Goal: Ask a question

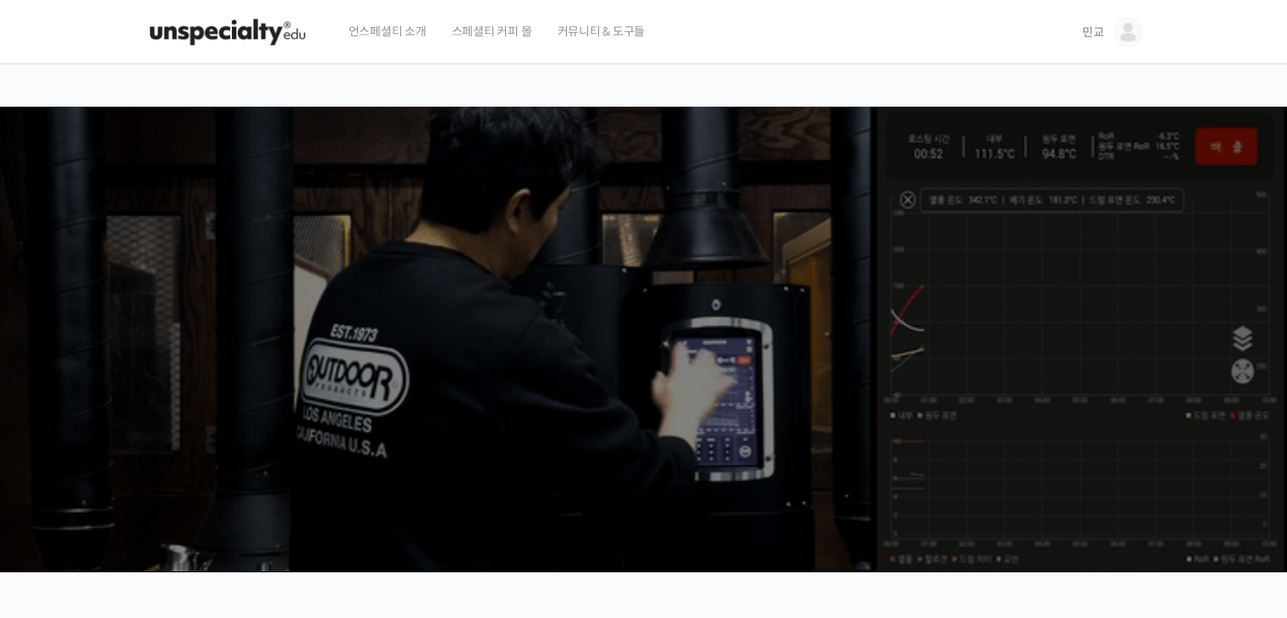
drag, startPoint x: 0, startPoint y: 0, endPoint x: 1120, endPoint y: 35, distance: 1120.6
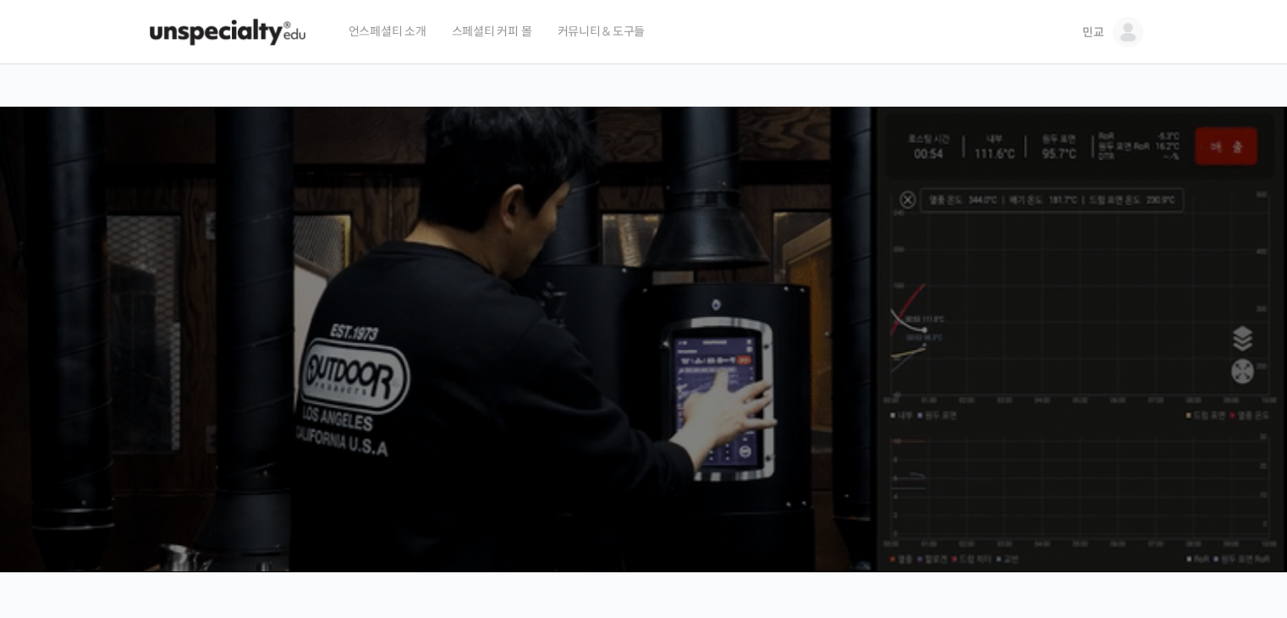
click at [1120, 35] on img at bounding box center [1127, 32] width 30 height 30
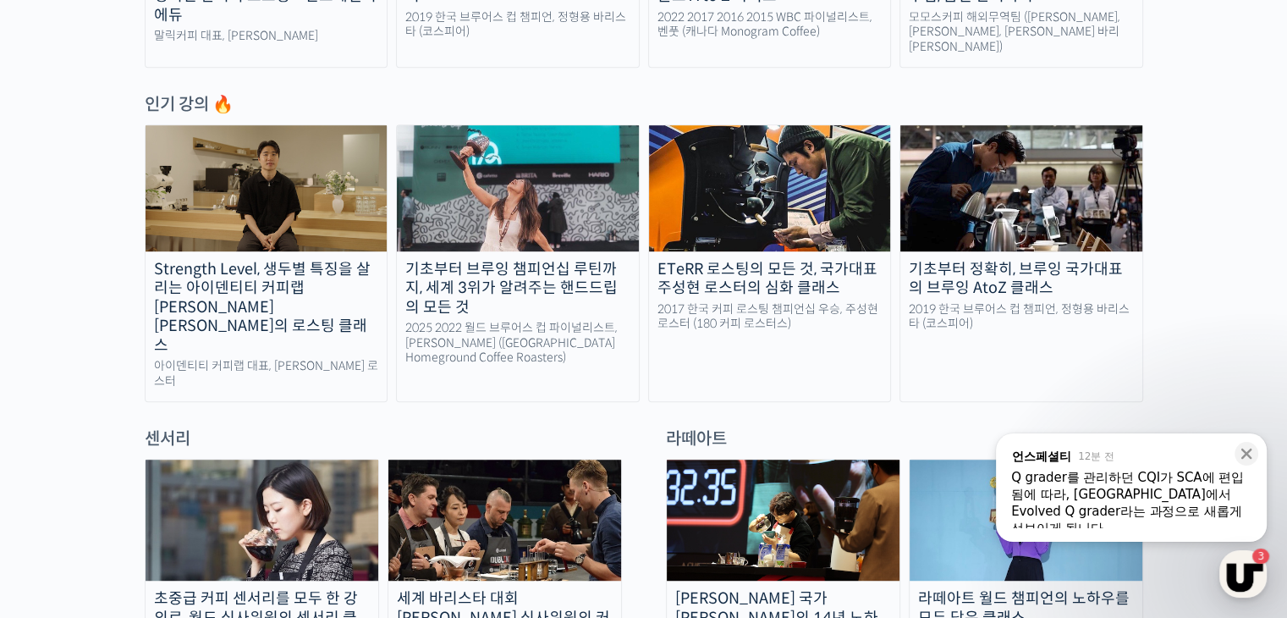
scroll to position [931, 0]
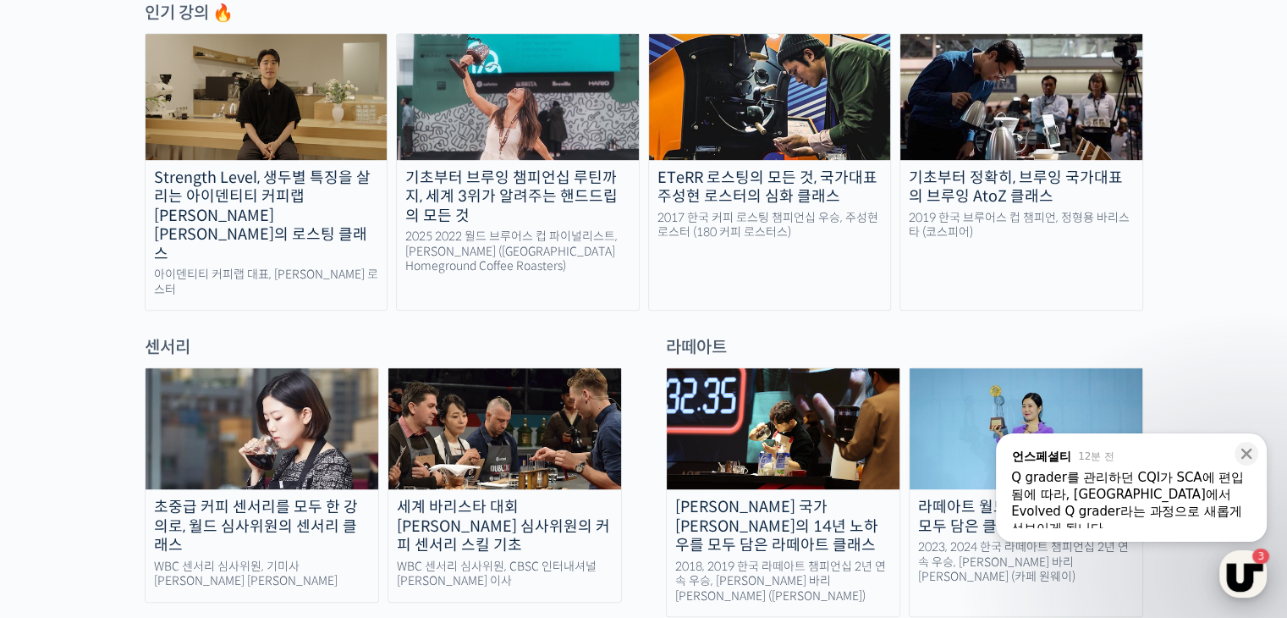
click at [1250, 569] on div "button" at bounding box center [1242, 573] width 47 height 47
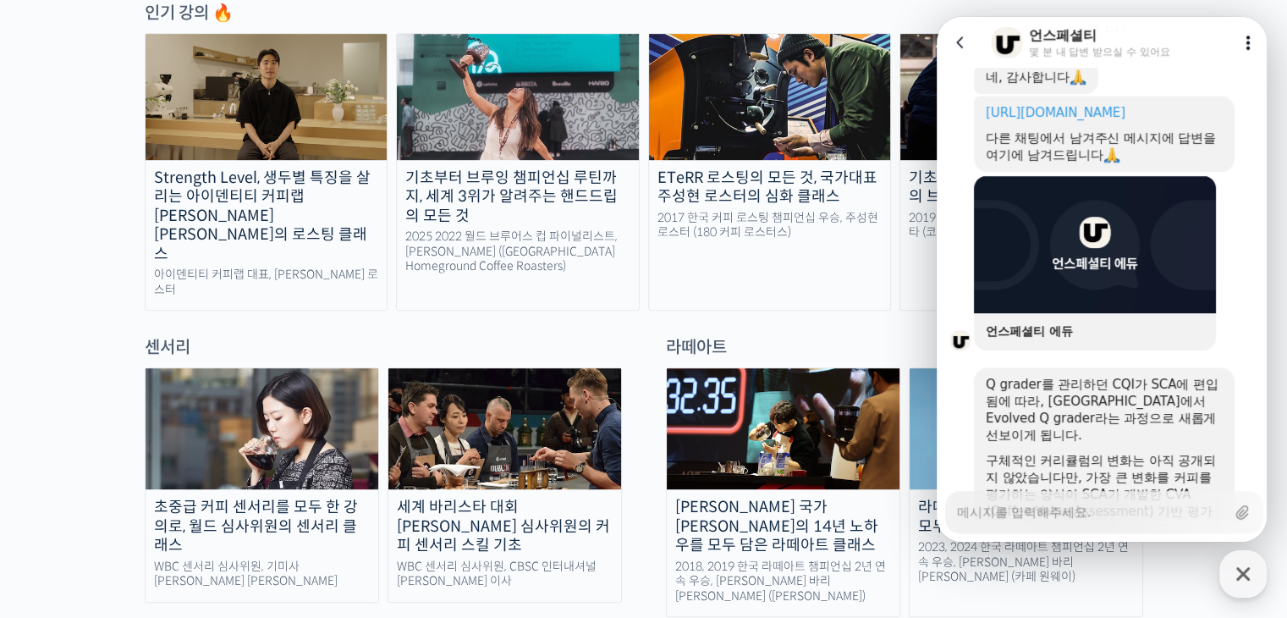
scroll to position [1211, 0]
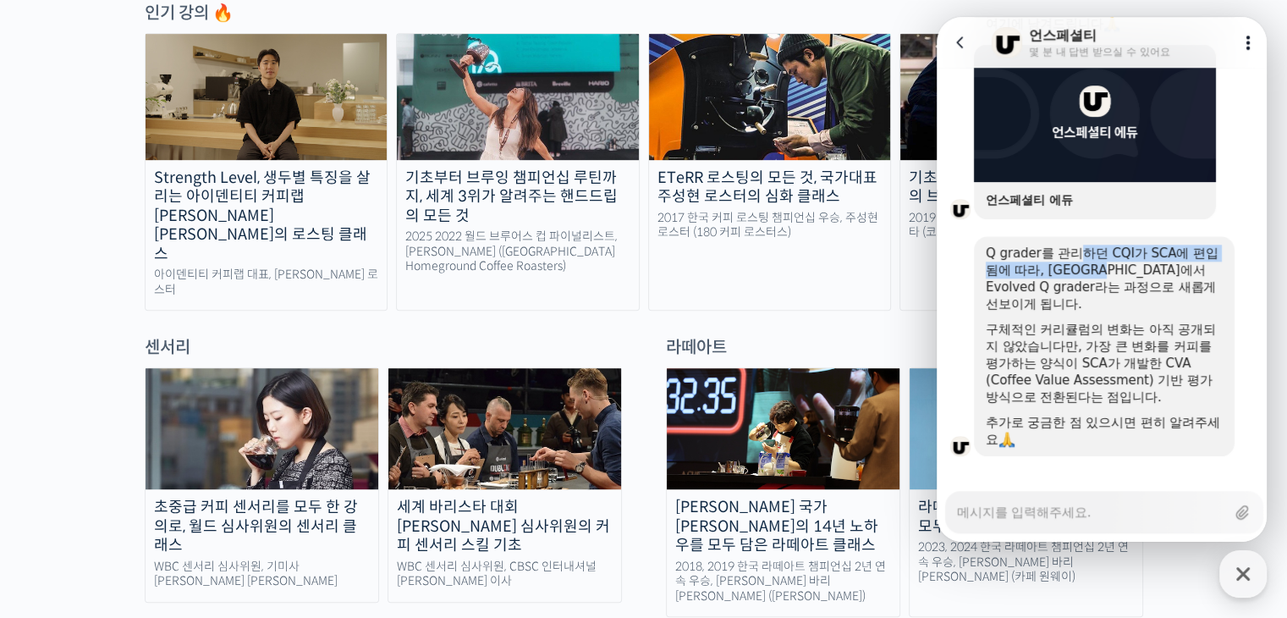
drag, startPoint x: 1087, startPoint y: 258, endPoint x: 1105, endPoint y: 267, distance: 20.1
click at [1105, 267] on div "Q grader를 관리하던 CQI가 SCA에 편입됨에 따라, [GEOGRAPHIC_DATA]에서 Evolved Q grader라는 과정으로 새…" at bounding box center [1104, 278] width 237 height 68
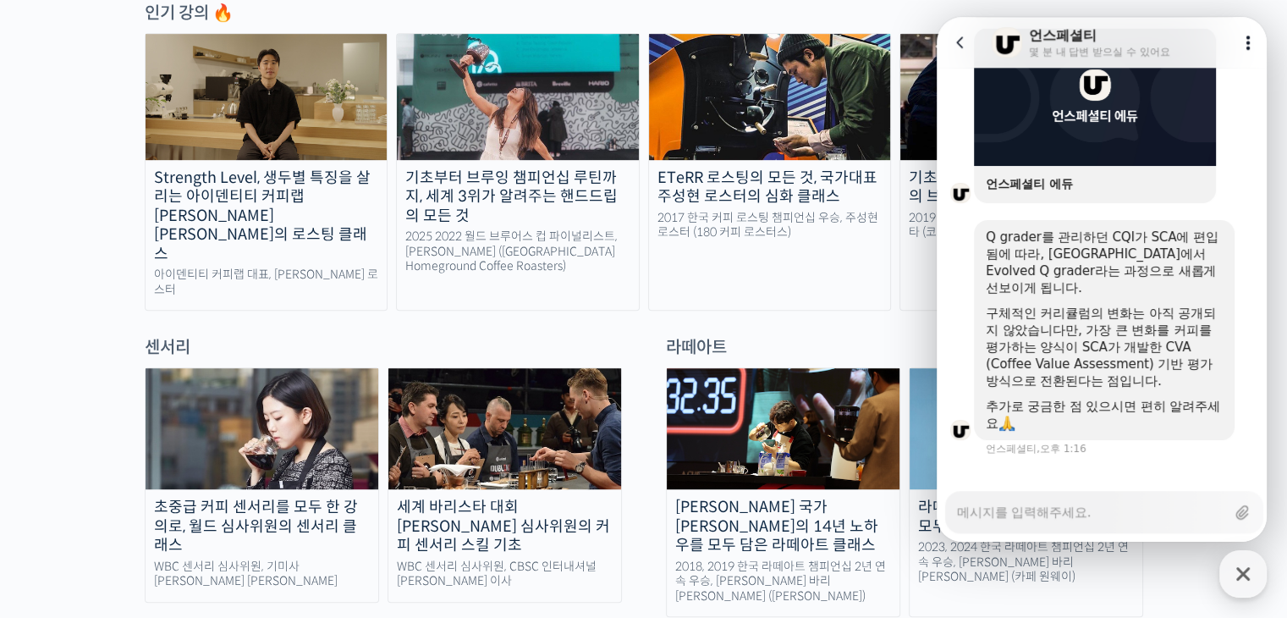
click at [1095, 263] on div "Q grader를 관리하던 CQI가 SCA에 편입됨에 따라, [GEOGRAPHIC_DATA]에서 Evolved Q grader라는 과정으로 새…" at bounding box center [1104, 262] width 237 height 68
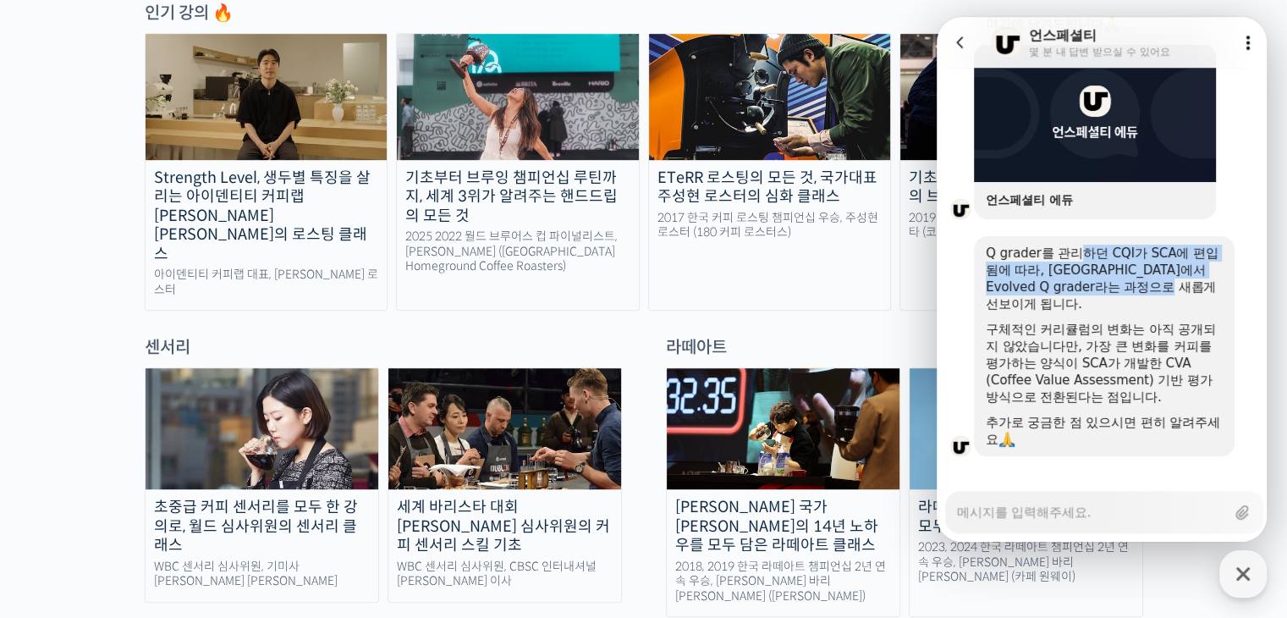
drag, startPoint x: 1077, startPoint y: 255, endPoint x: 1195, endPoint y: 292, distance: 123.1
click at [1195, 292] on div "Q grader를 관리하던 CQI가 SCA에 편입됨에 따라, [GEOGRAPHIC_DATA]에서 Evolved Q grader라는 과정으로 새…" at bounding box center [1104, 278] width 237 height 68
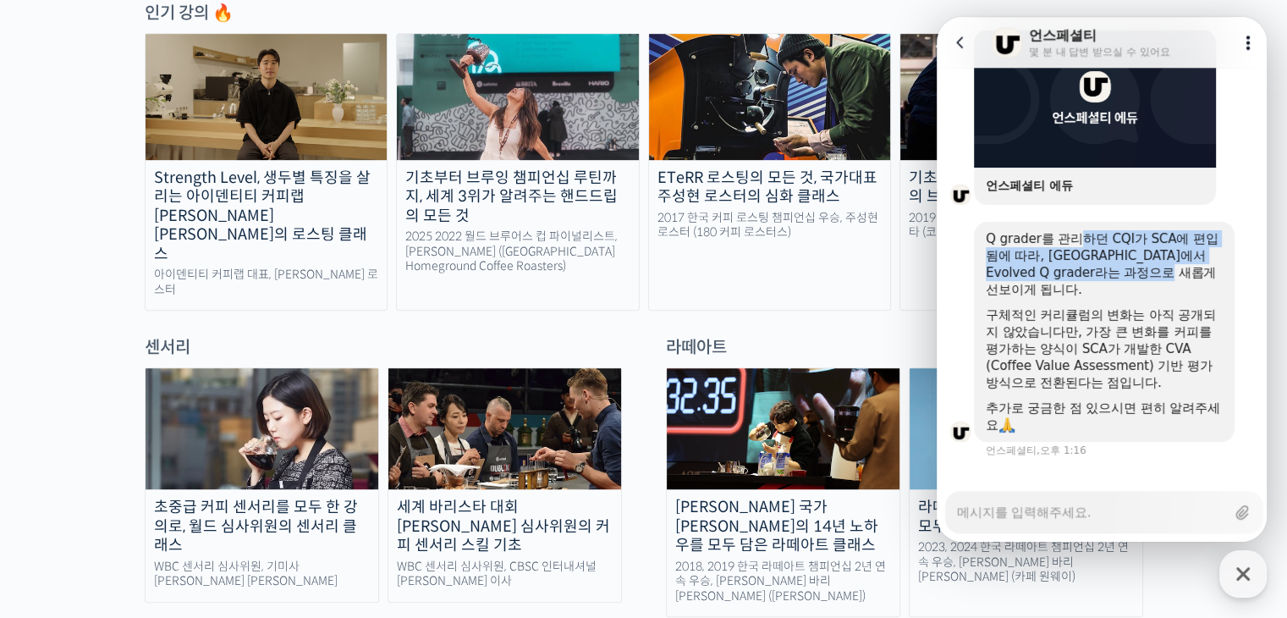
scroll to position [1228, 0]
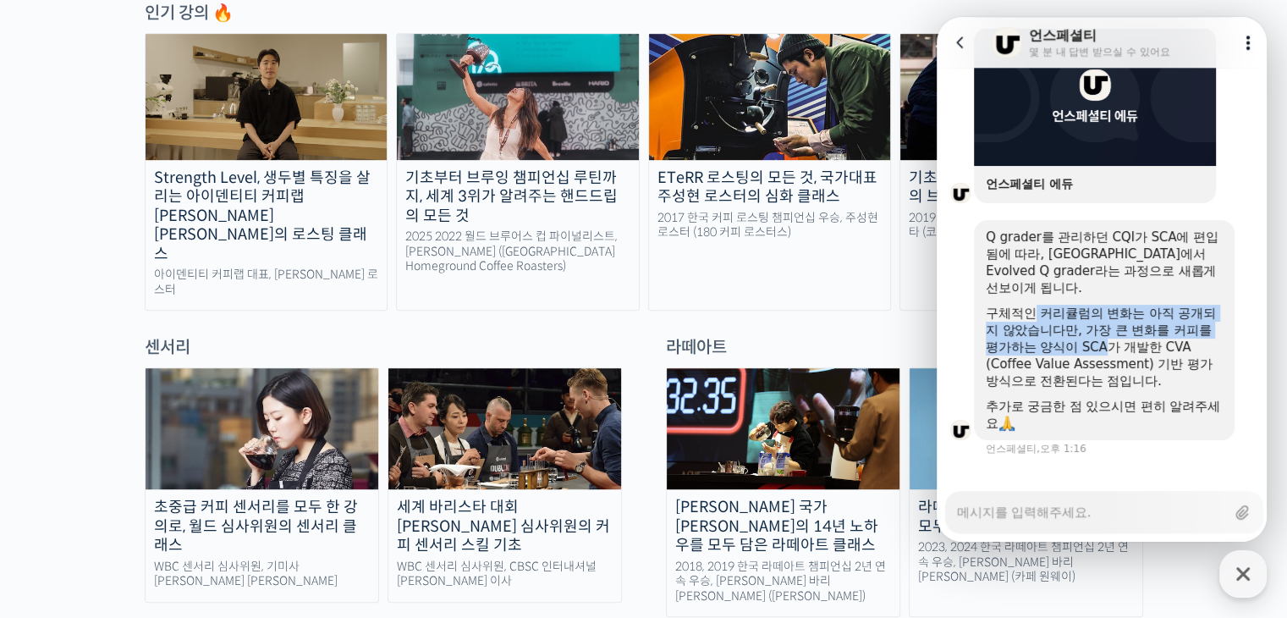
drag, startPoint x: 1033, startPoint y: 298, endPoint x: 1110, endPoint y: 329, distance: 83.1
click at [1110, 329] on div "구체적인 커리큘럼의 변화는 아직 공개되지 않았습니다만, 가장 큰 변화를 커피를 평가하는 양식이 SCA가 개발한 CVA (Coffee Value…" at bounding box center [1104, 347] width 237 height 85
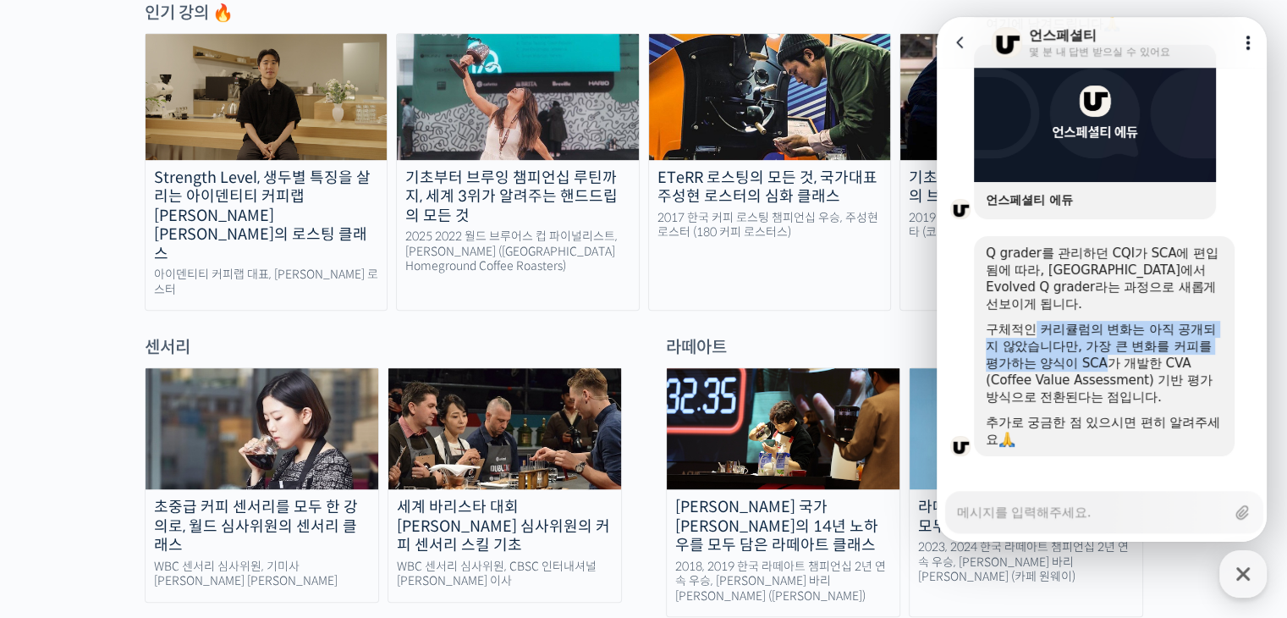
click at [1111, 329] on div "구체적인 커리큘럼의 변화는 아직 공개되지 않았습니다만, 가장 큰 변화를 커피를 평가하는 양식이 SCA가 개발한 CVA (Coffee Value…" at bounding box center [1104, 363] width 237 height 85
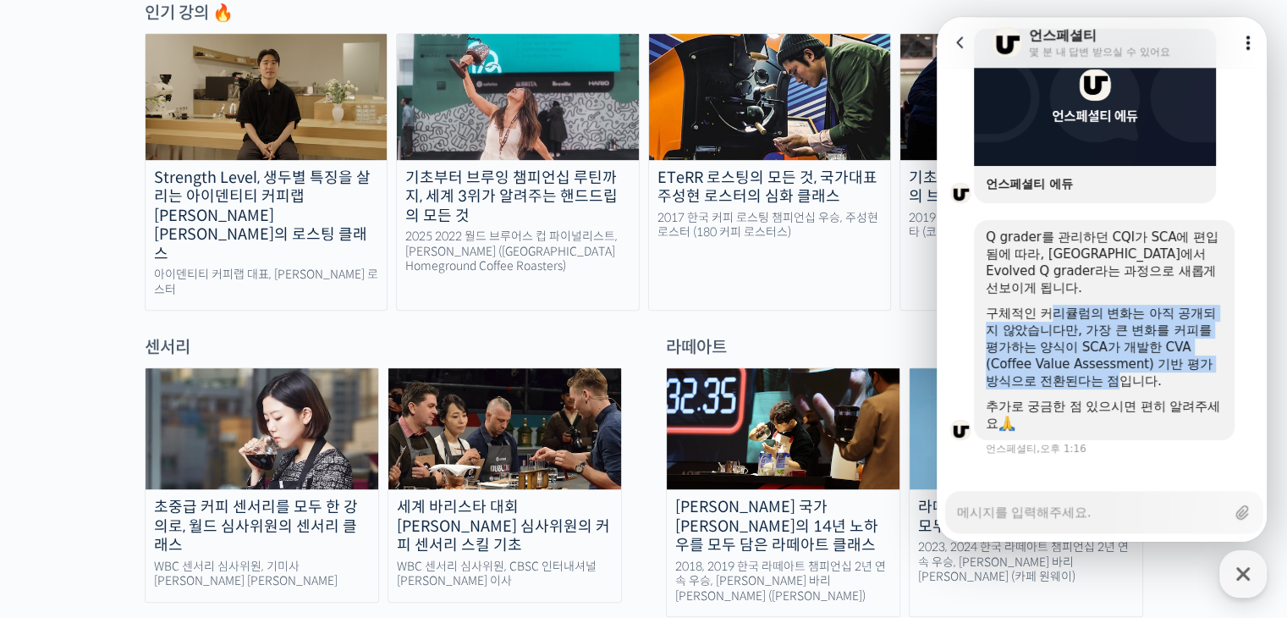
drag, startPoint x: 1050, startPoint y: 300, endPoint x: 1113, endPoint y: 368, distance: 92.8
click at [1113, 368] on div "구체적인 커리큘럼의 변화는 아직 공개되지 않았습니다만, 가장 큰 변화를 커피를 평가하는 양식이 SCA가 개발한 CVA (Coffee Value…" at bounding box center [1104, 347] width 237 height 85
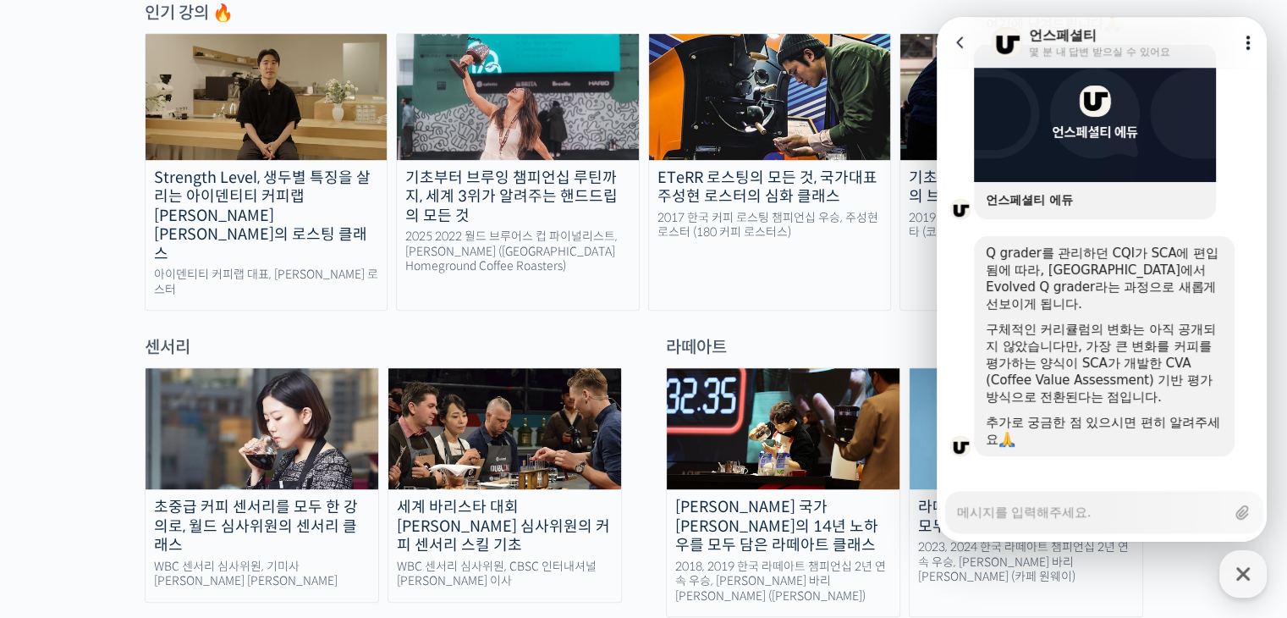
click at [1156, 383] on div "구체적인 커리큘럼의 변화는 아직 공개되지 않았습니다만, 가장 큰 변화를 커피를 평가하는 양식이 SCA가 개발한 CVA (Coffee Value…" at bounding box center [1104, 363] width 237 height 85
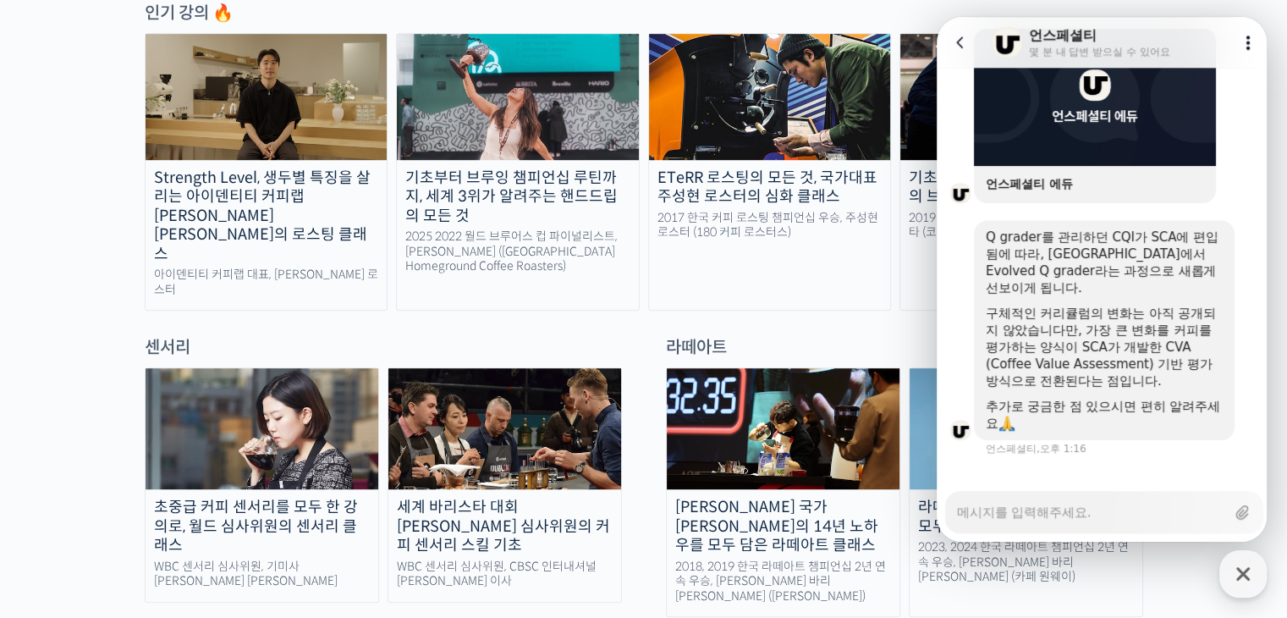
click at [1088, 511] on textarea "Messenger Input Textarea" at bounding box center [1091, 506] width 268 height 29
type textarea "x"
type textarea "r"
type textarea "x"
type textarea "rm"
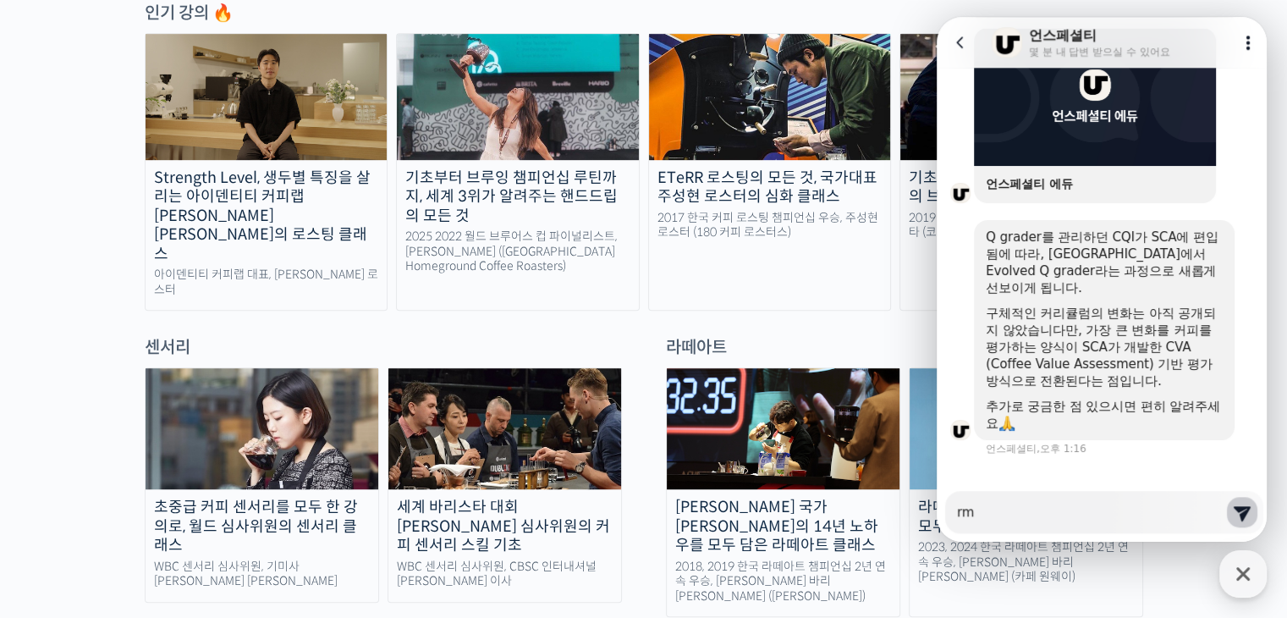
type textarea "x"
type textarea "rmf"
type textarea "x"
type textarea "rm"
type textarea "x"
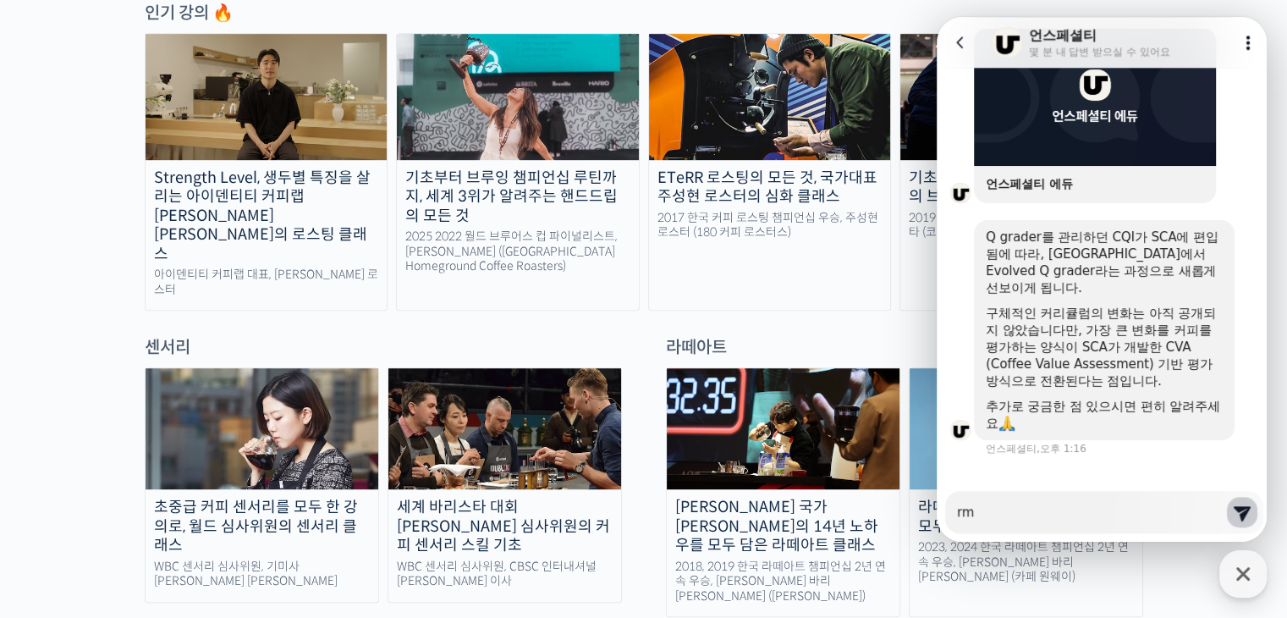
type textarea "r"
type textarea "x"
type textarea "ㄱ"
type textarea "x"
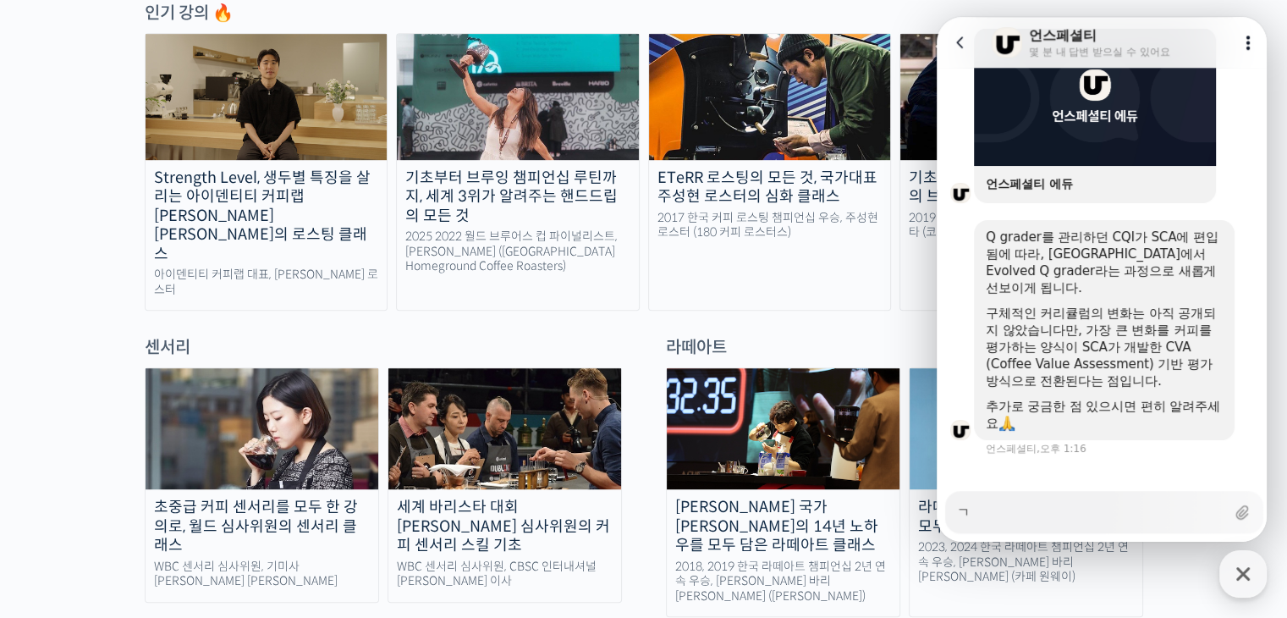
type textarea "그"
type textarea "x"
type textarea "글"
type textarea "x"
type textarea "그러"
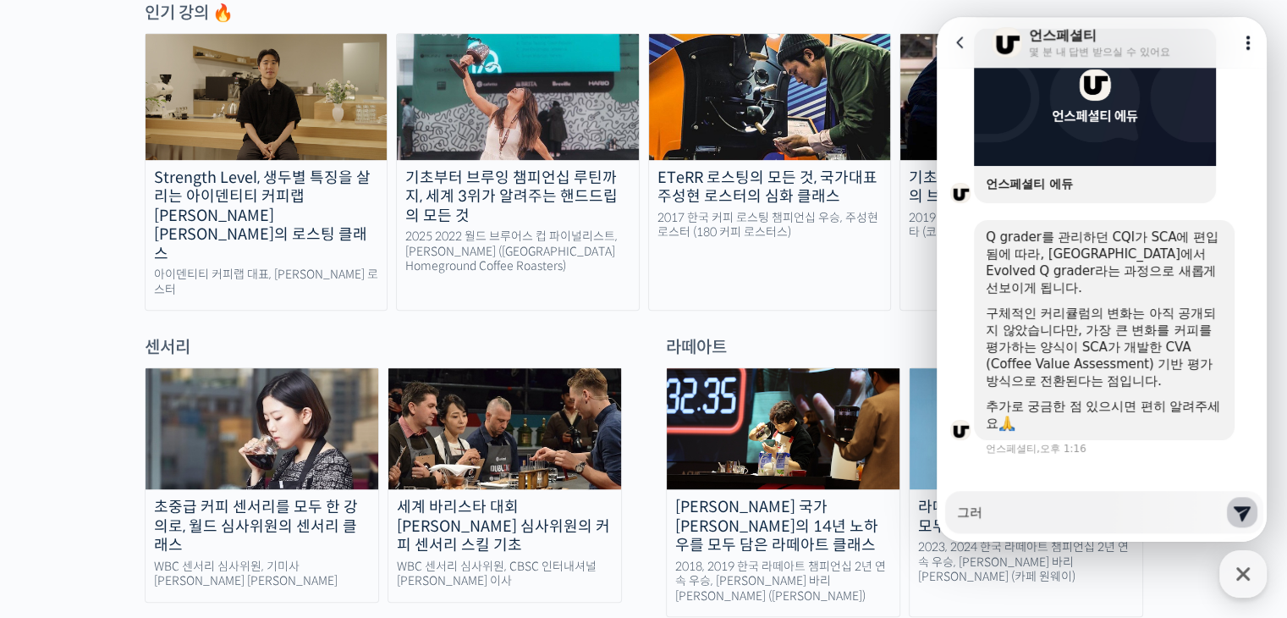
type textarea "x"
type textarea "그럼"
type textarea "x"
type textarea "그러며"
type textarea "x"
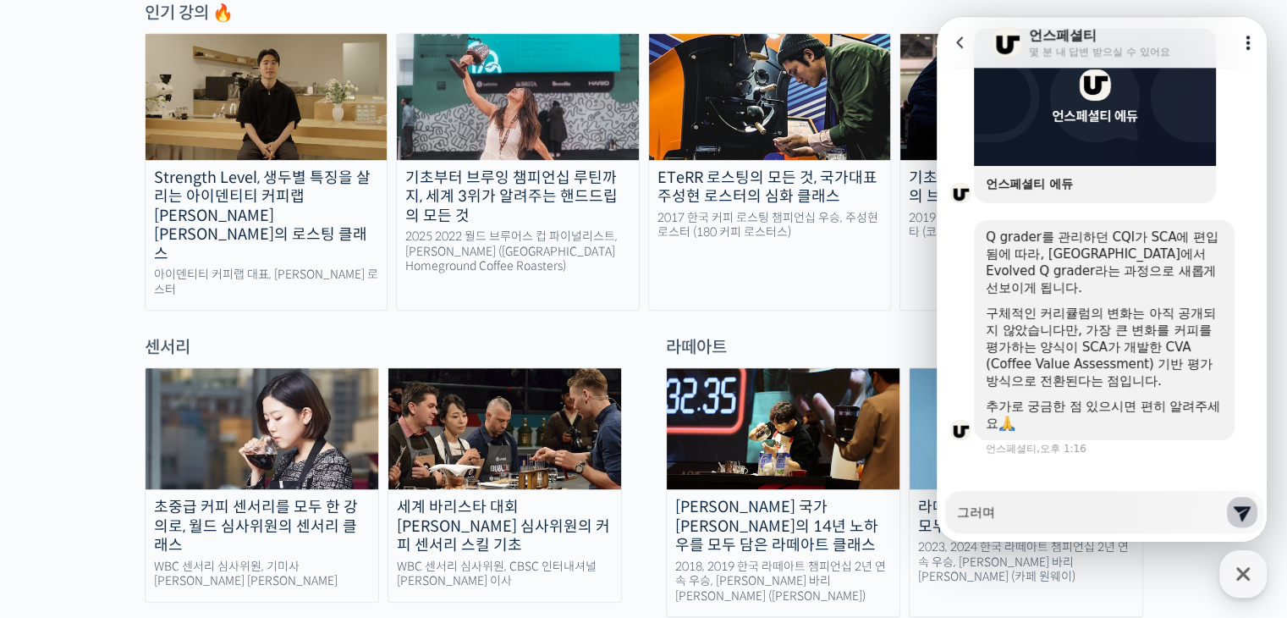
type textarea "그러면"
type textarea "x"
type textarea "그러면"
type textarea "x"
type textarea "그러면 그"
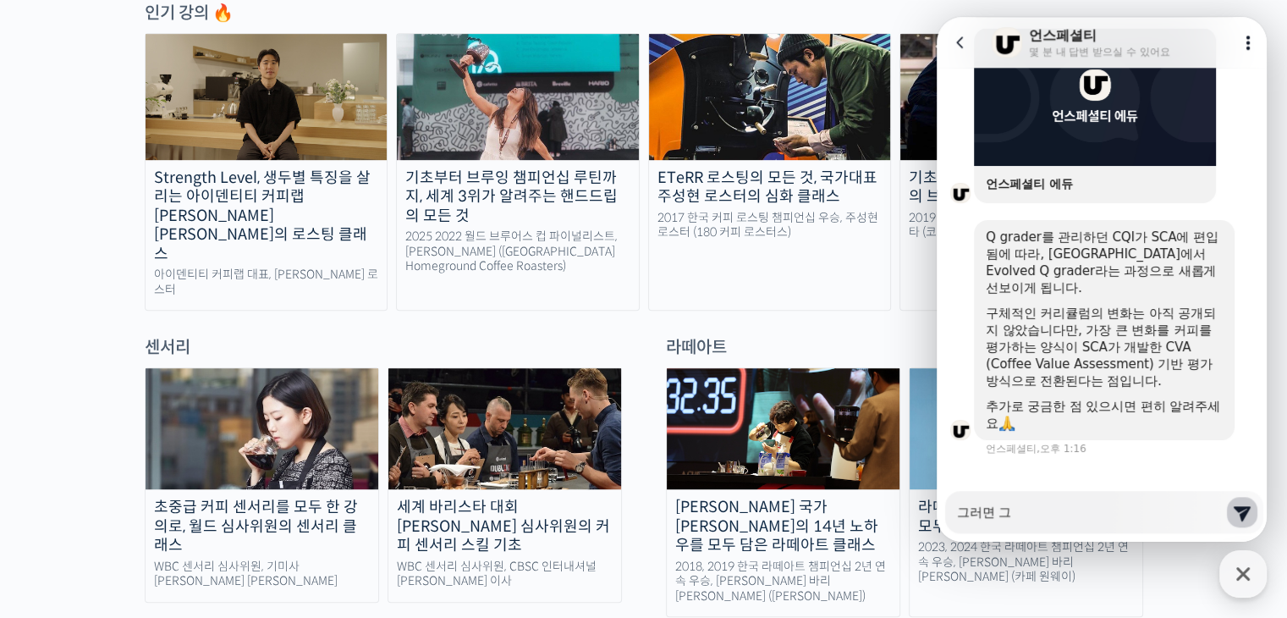
type textarea "x"
type textarea "그러면 그ㄸ"
type textarea "x"
type textarea "그러면 그때"
type textarea "x"
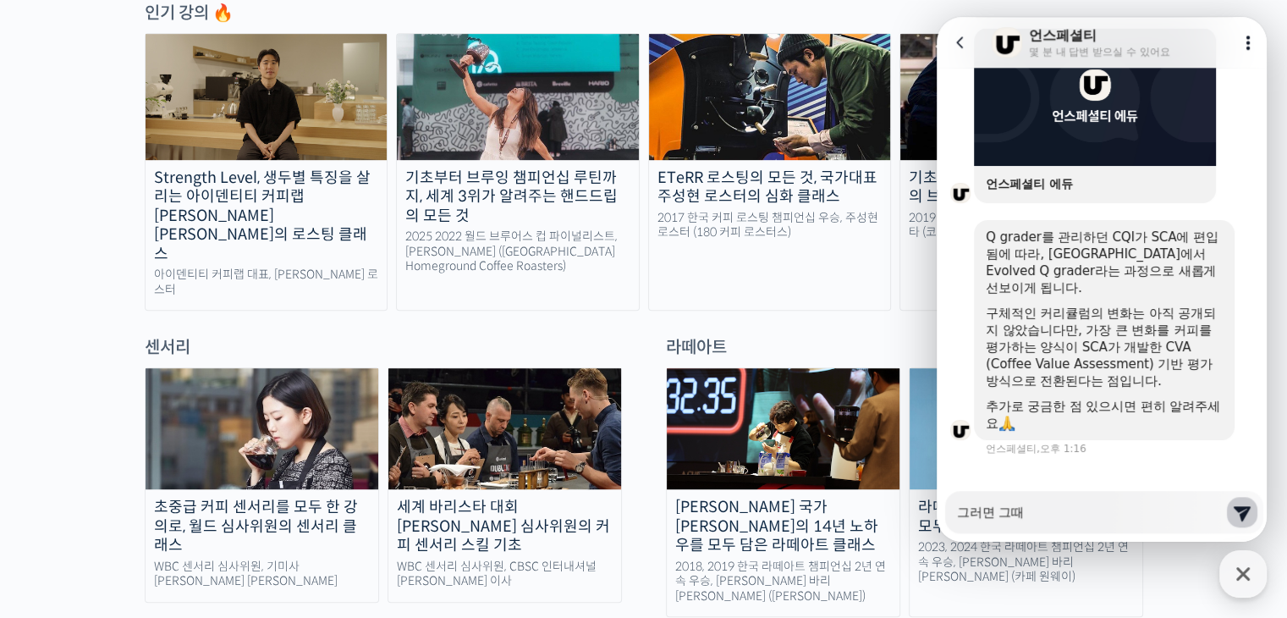
type textarea "그러면 그때"
type textarea "x"
type textarea "그러면 그때 ㅈ"
type textarea "x"
type textarea "그러면 그때 제"
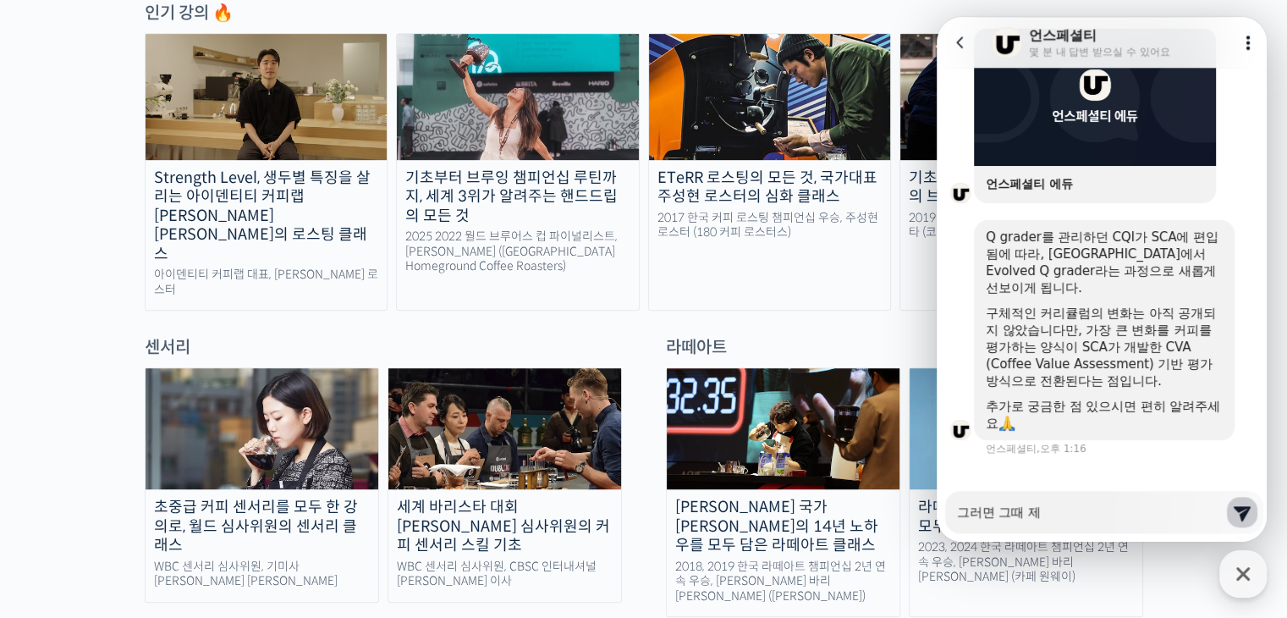
type textarea "x"
type textarea "그러면 그때 [PERSON_NAME]"
type textarea "x"
type textarea "그러면 그때 제가"
type textarea "x"
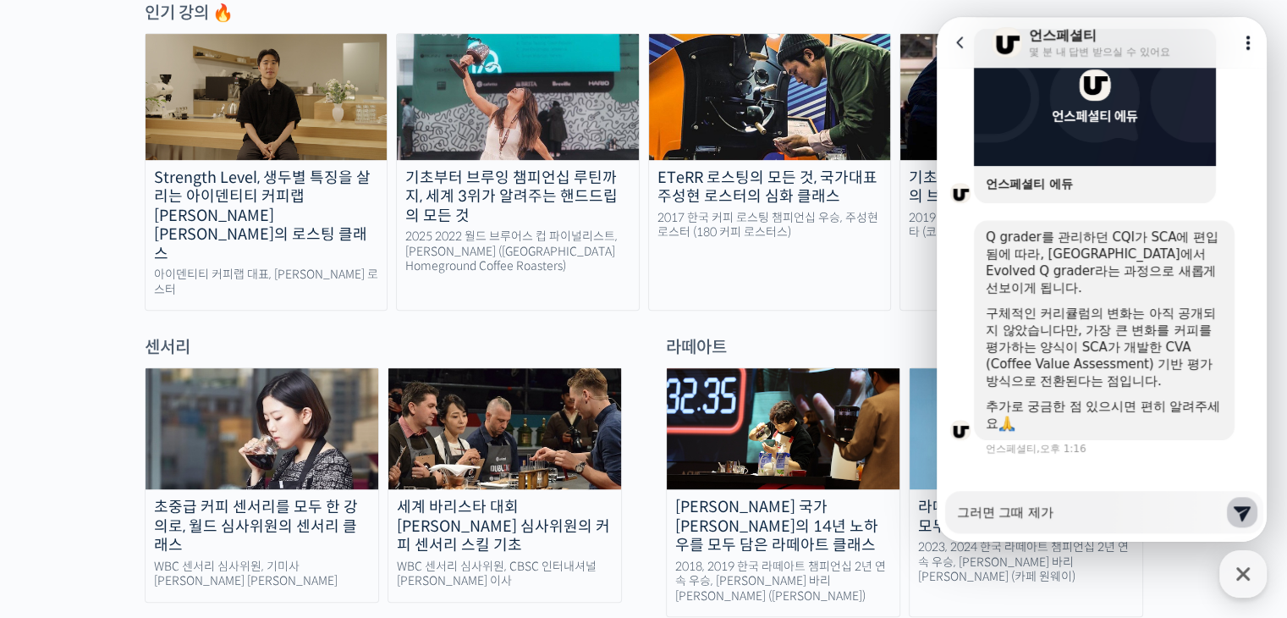
type textarea "그러면 그때 제가"
click at [960, 43] on icon at bounding box center [960, 42] width 17 height 17
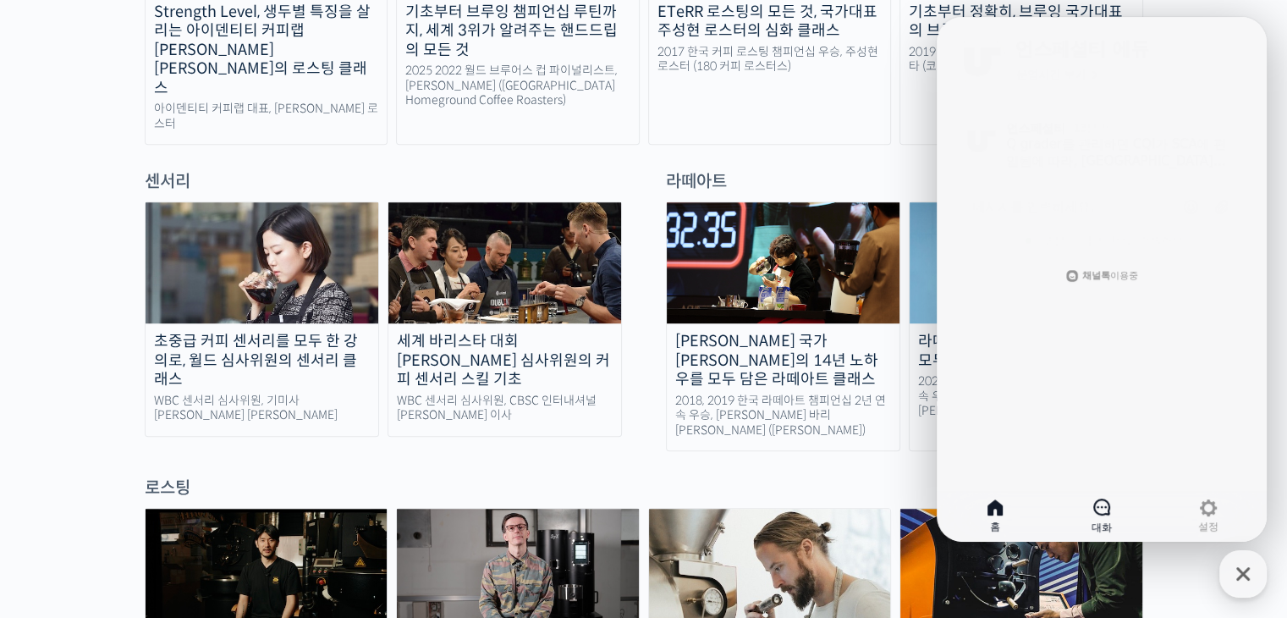
scroll to position [1100, 0]
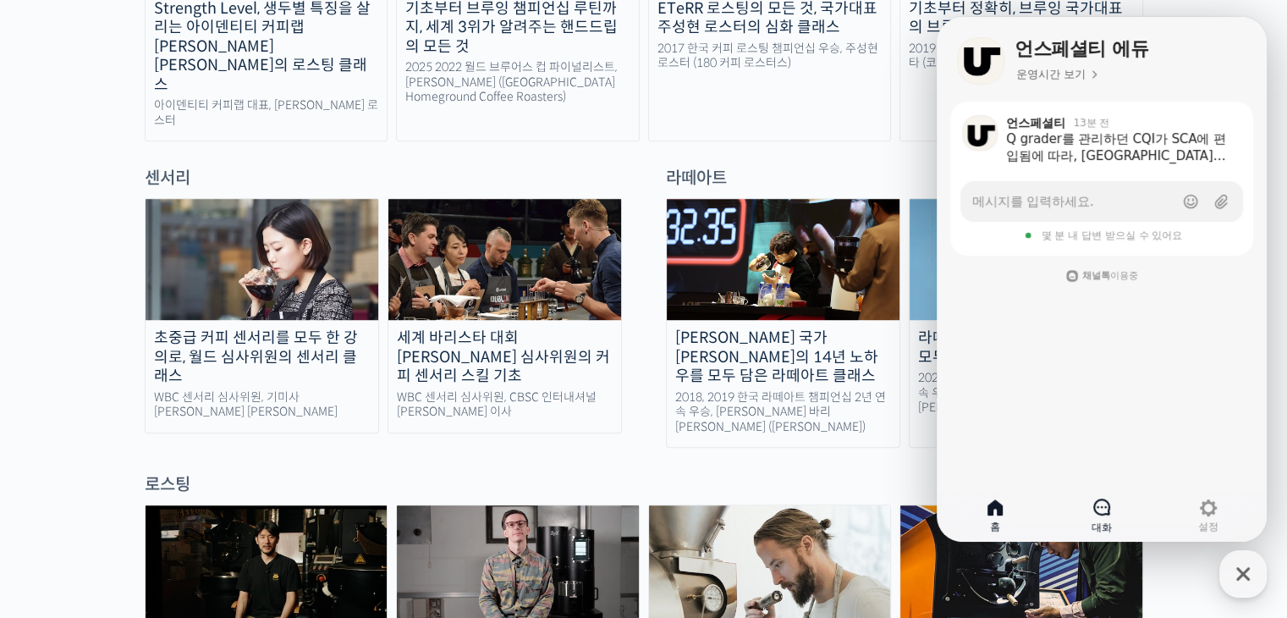
click at [1087, 505] on link "대화" at bounding box center [1101, 515] width 107 height 42
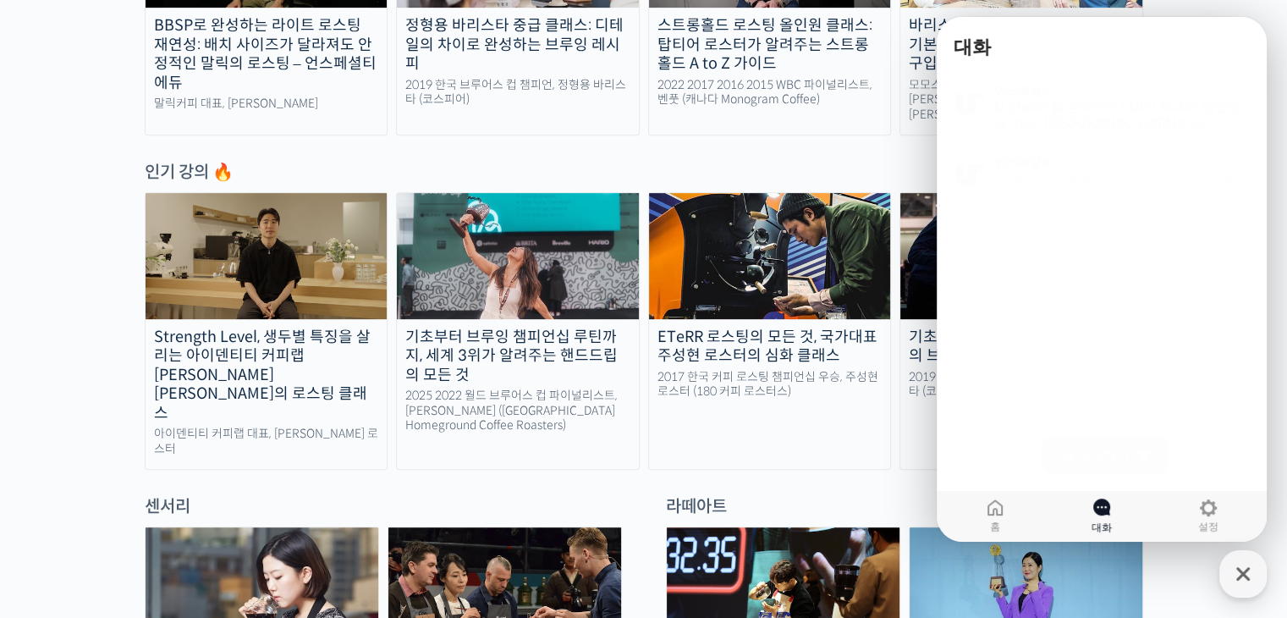
scroll to position [761, 0]
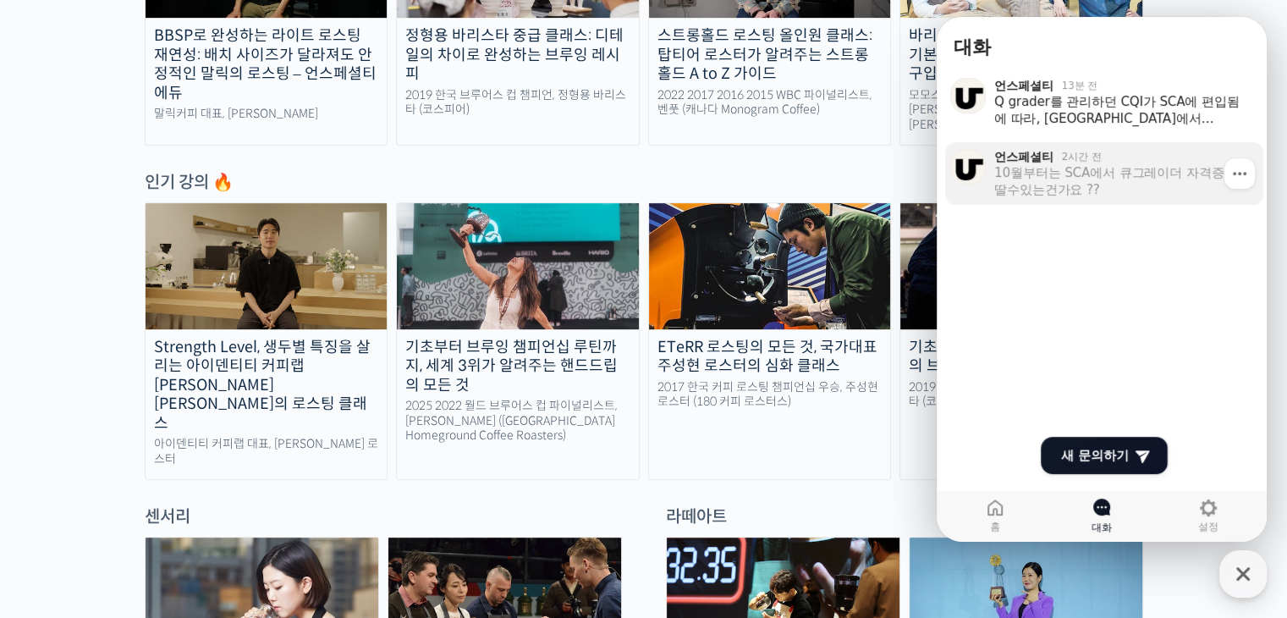
click at [1154, 173] on div "10월부터는 SCA에서 큐그레이더 자격증을 딸수있는건가요 ??" at bounding box center [1122, 181] width 257 height 34
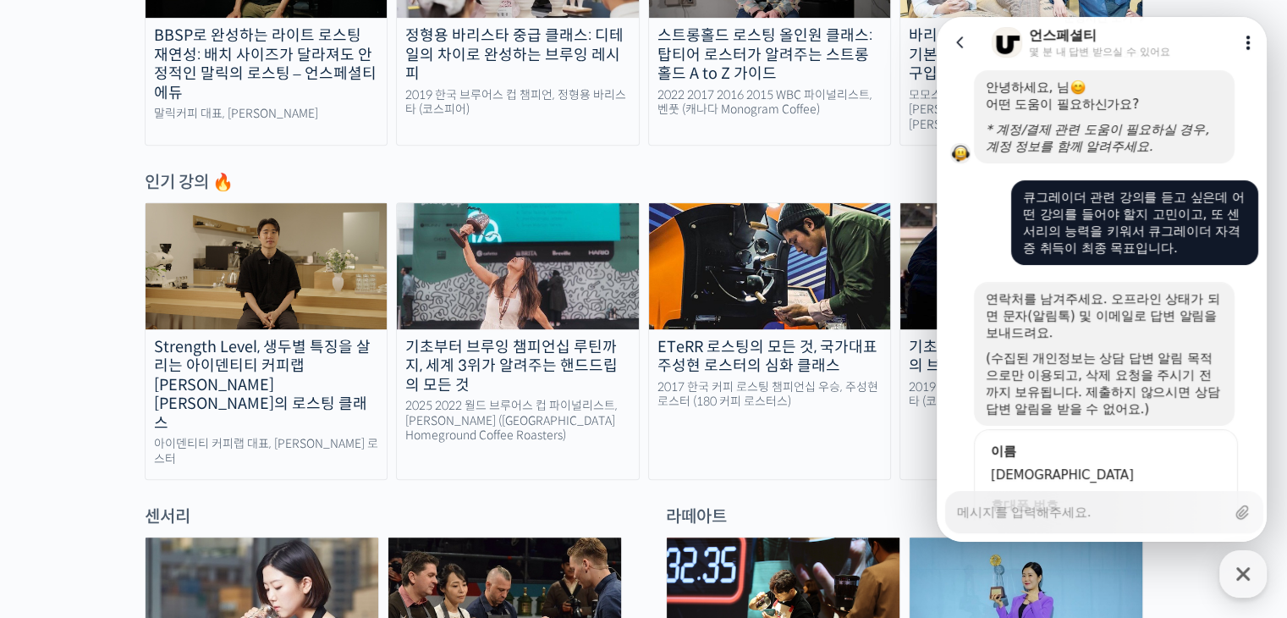
scroll to position [76, 0]
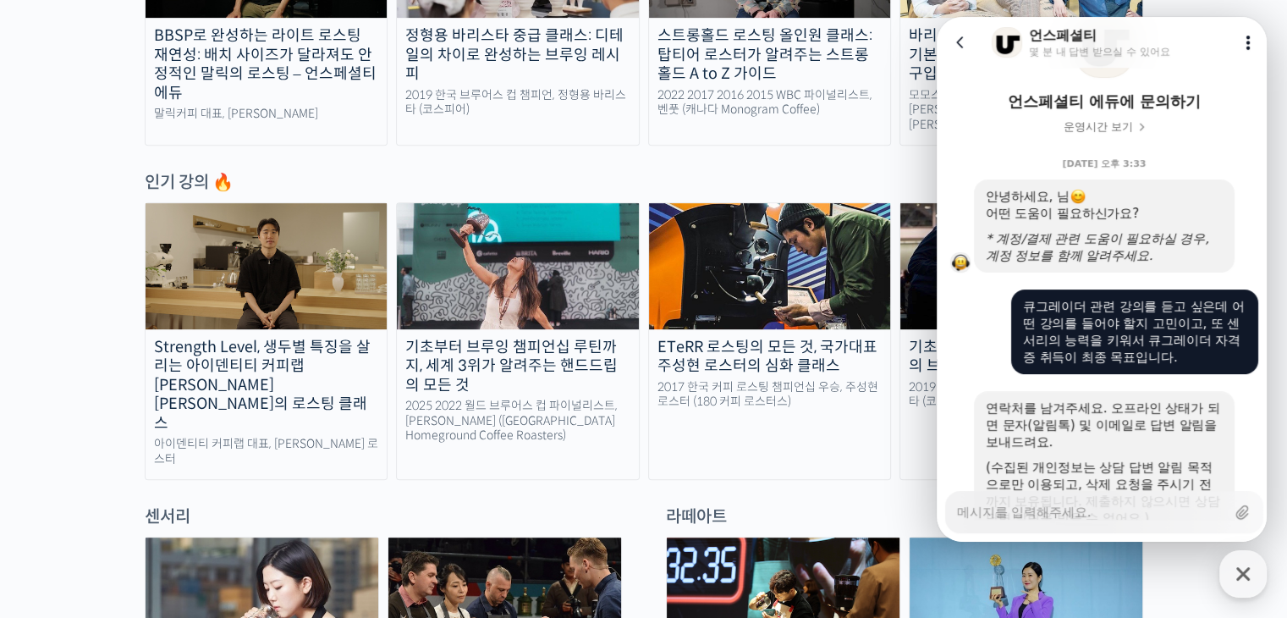
click at [970, 45] on button "Go to previous page" at bounding box center [967, 42] width 45 height 34
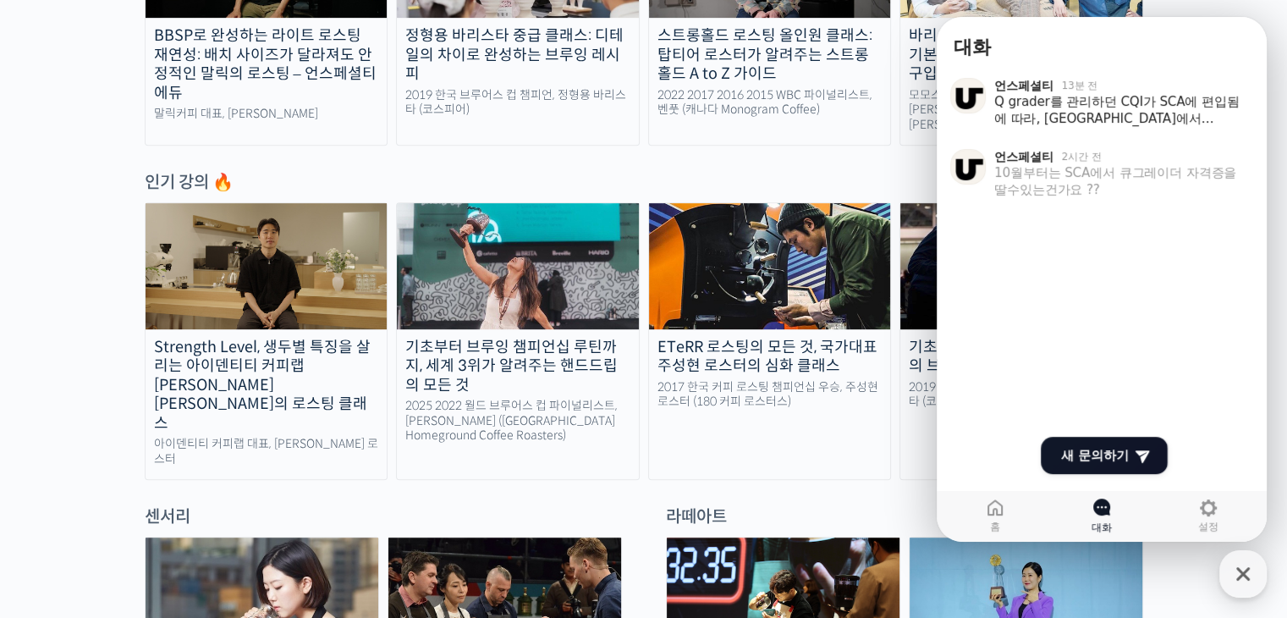
scroll to position [338, 0]
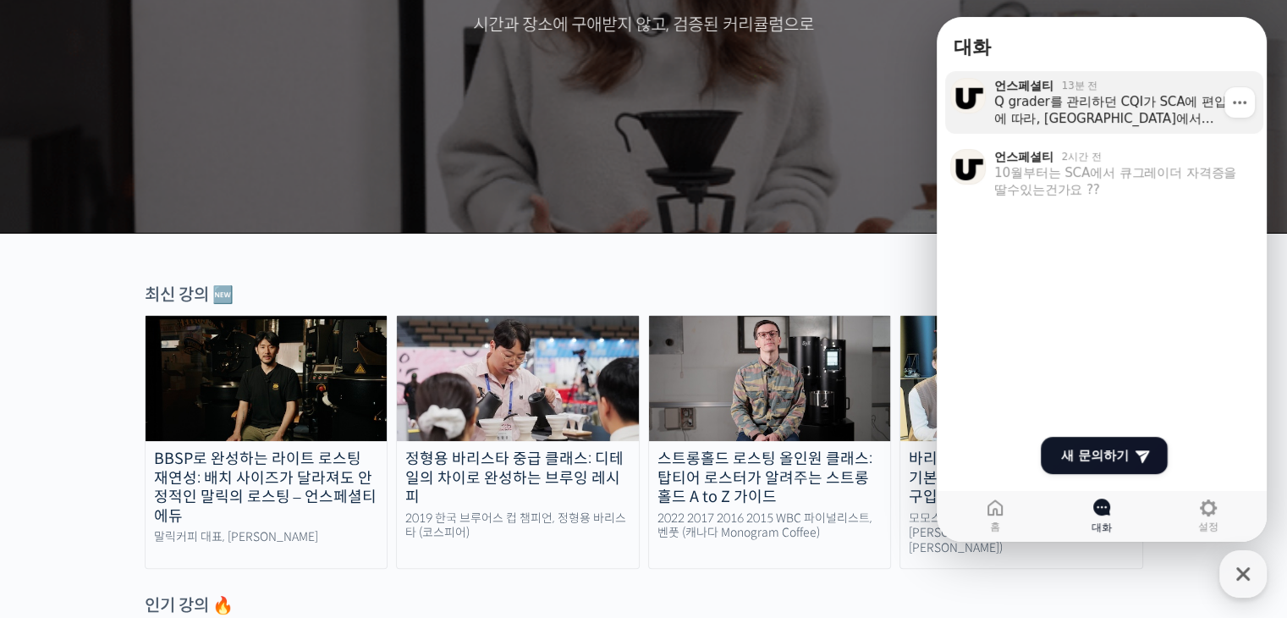
click at [1126, 119] on div "Q grader를 관리하던 CQI가 SCA에 편입됨에 따라, [GEOGRAPHIC_DATA]에서 Evolved Q grader라는 과정으로 새…" at bounding box center [1122, 110] width 257 height 34
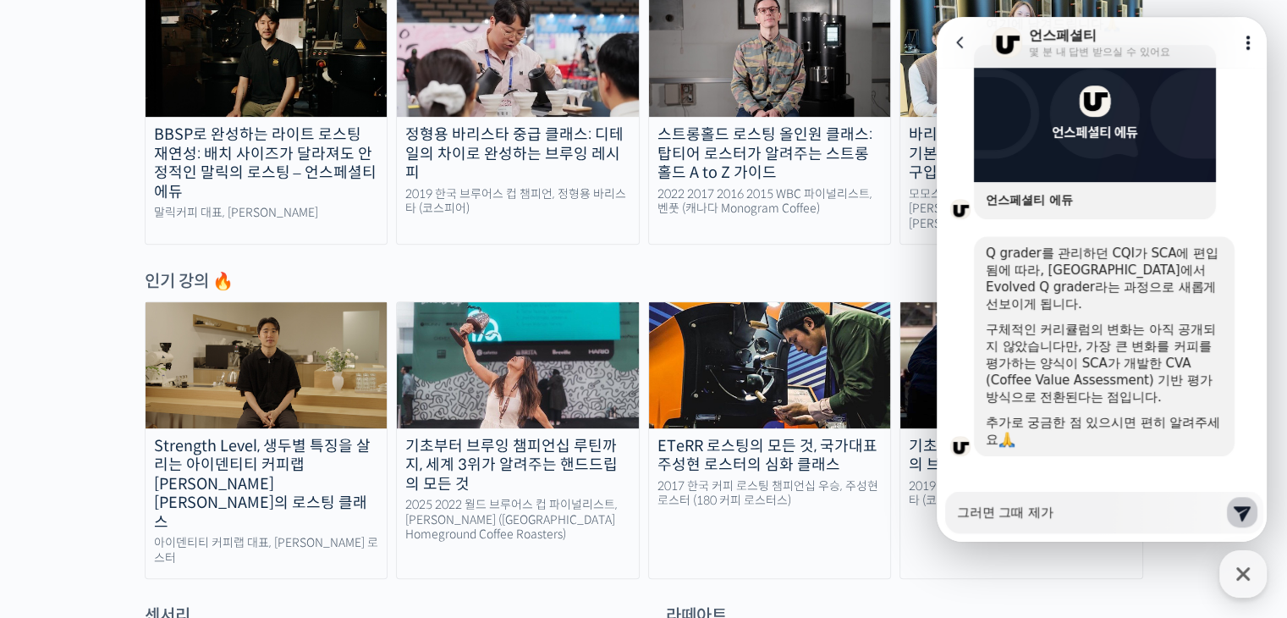
scroll to position [761, 0]
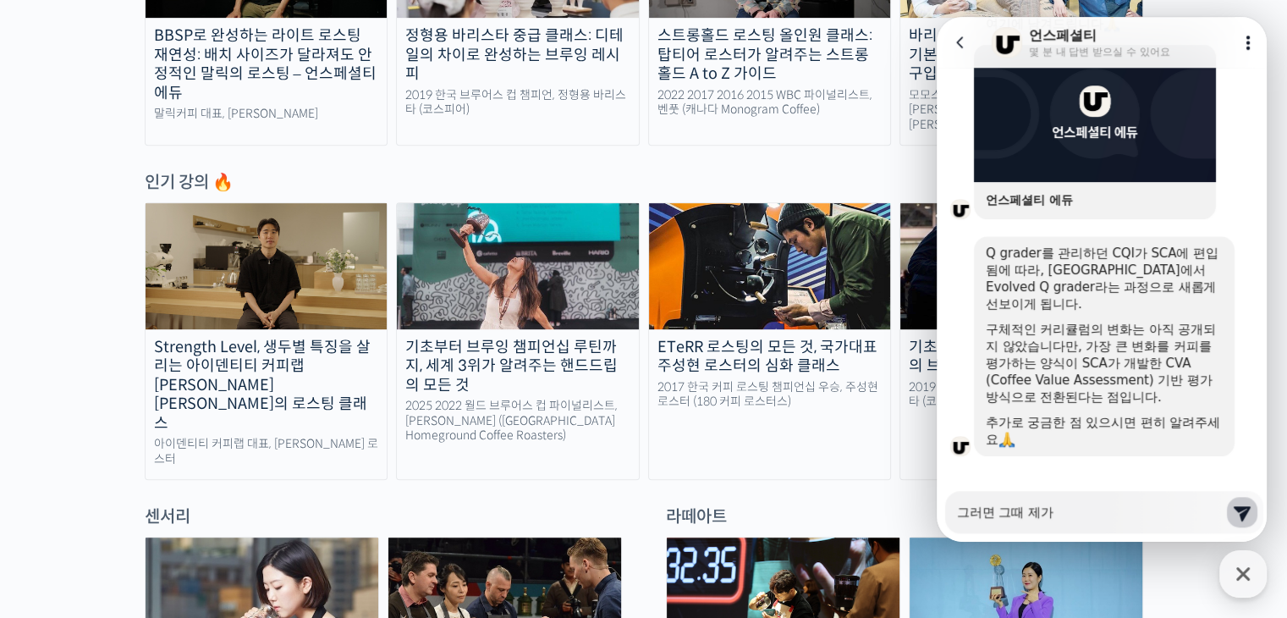
click at [1070, 528] on div "Messenger Input Textarea 그러면 그때 제가" at bounding box center [1091, 512] width 268 height 41
click at [1079, 520] on div "Messenger Input Textarea 그러면 그때 제가" at bounding box center [1091, 512] width 268 height 41
click at [1084, 515] on textarea "그러면 그때 제가" at bounding box center [1091, 506] width 268 height 29
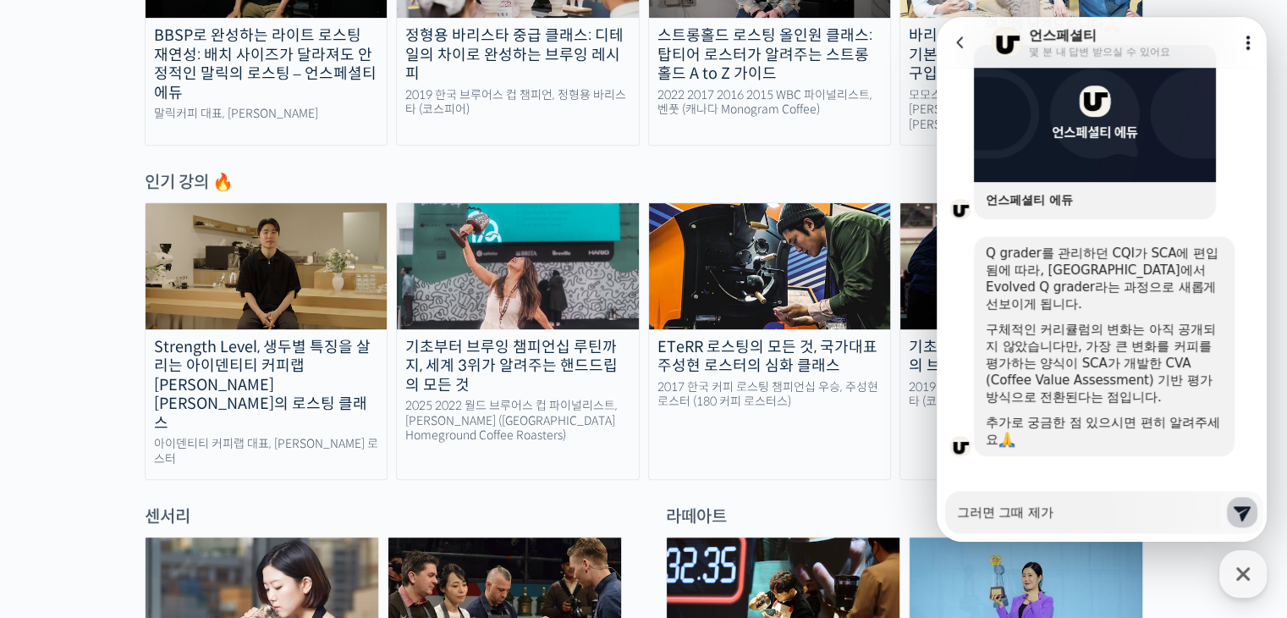
type textarea "x"
type textarea "그러면 그때 제가"
type textarea "x"
type textarea "그러면 그때 제"
type textarea "x"
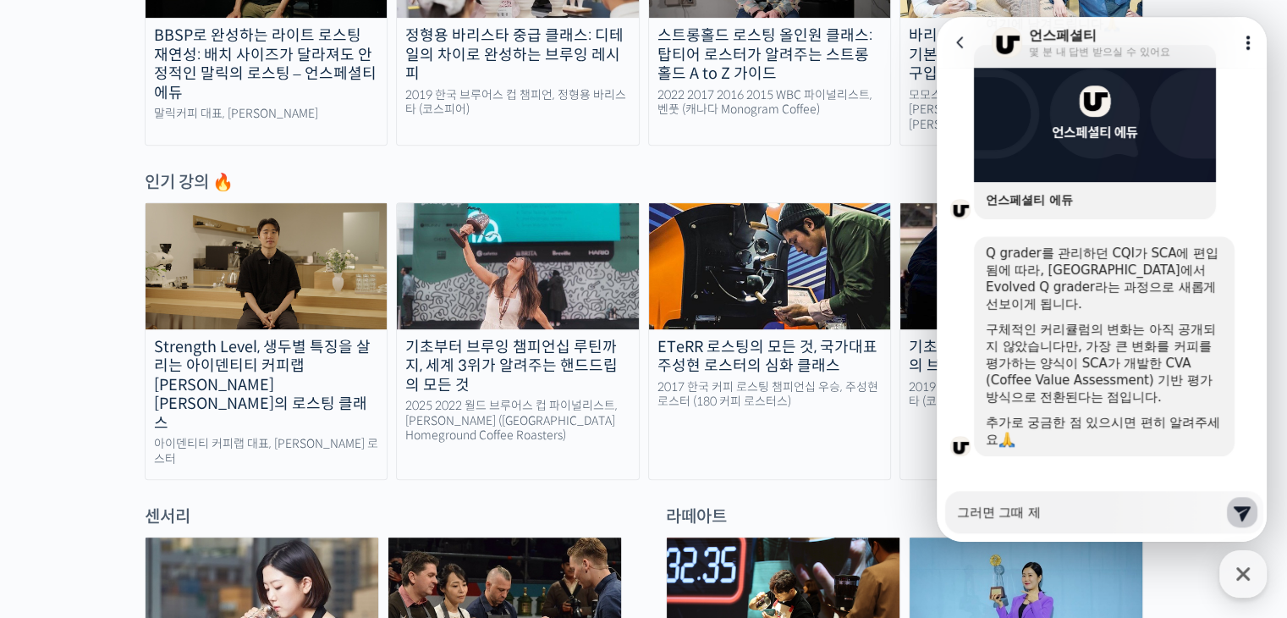
type textarea "그러면 그때"
type textarea "x"
type textarea "그러면 그때"
type textarea "x"
type textarea "그러면 그"
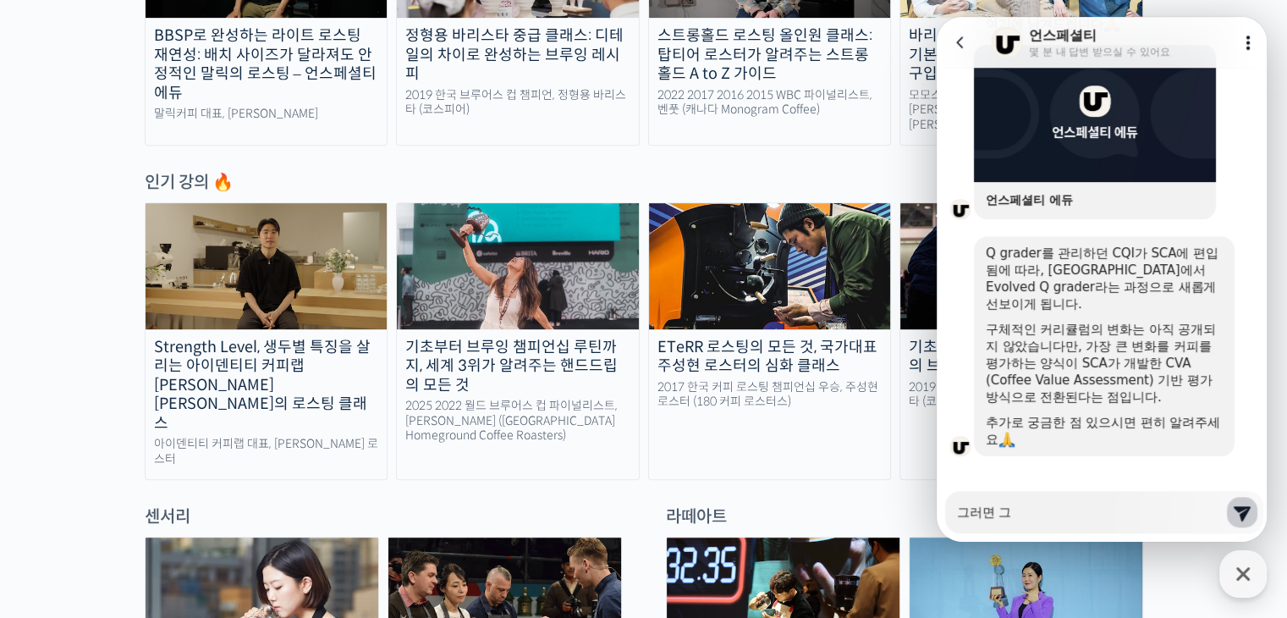
type textarea "x"
type textarea "그러면"
type textarea "x"
type textarea "그러면"
type textarea "x"
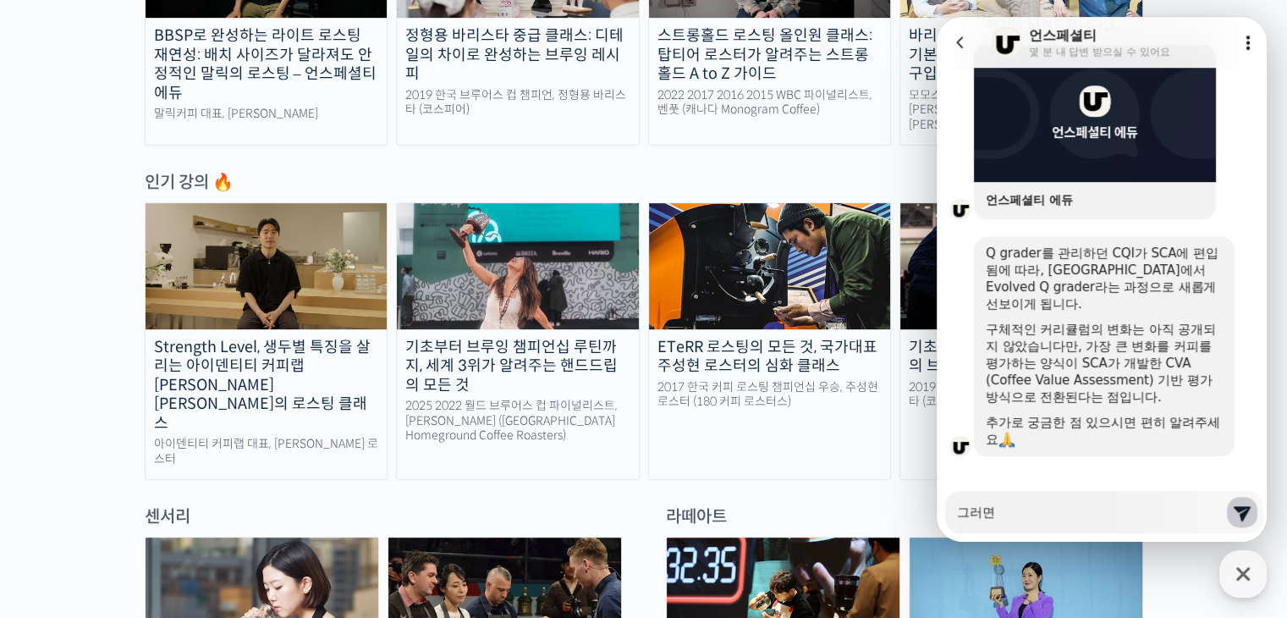
type textarea "그러"
type textarea "x"
type textarea "그"
type textarea "x"
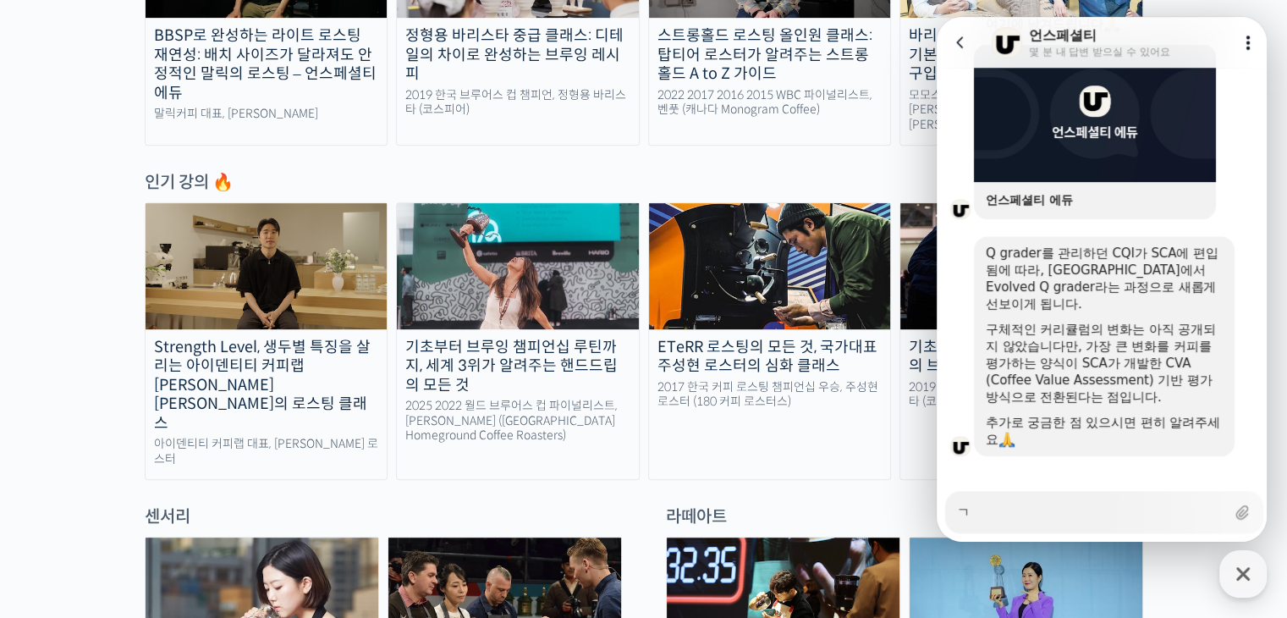
type textarea "그"
type textarea "x"
type textarea "그ㄸ"
type textarea "x"
type textarea "그"
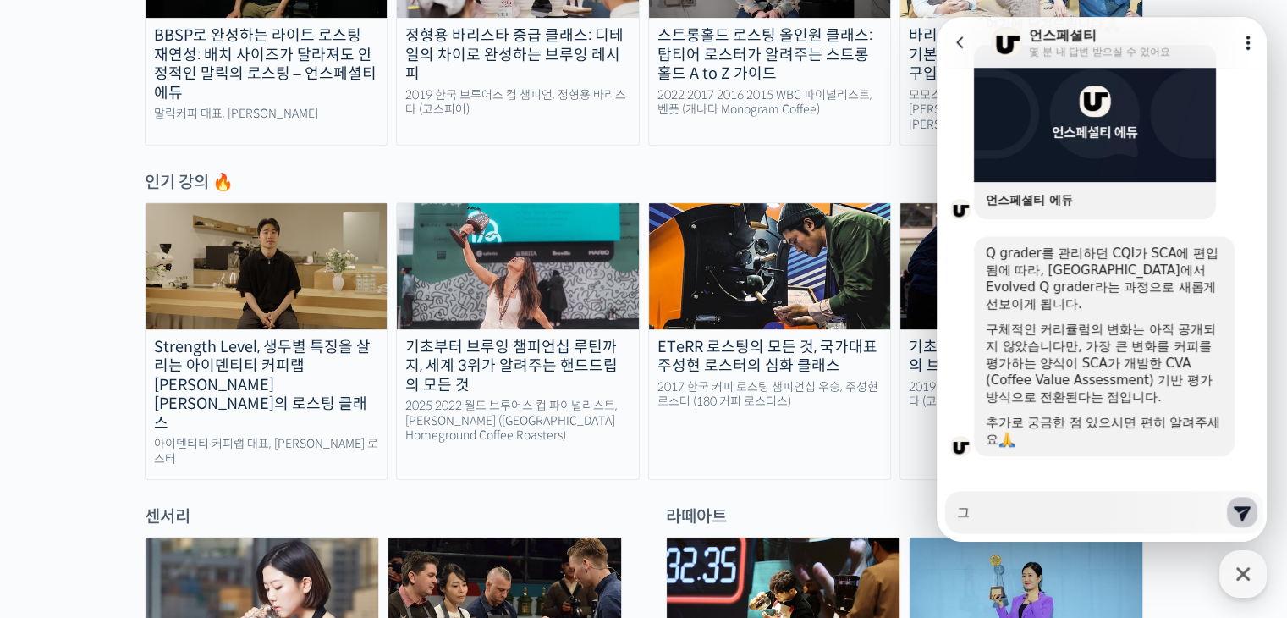
type textarea "x"
type textarea "ㄱ"
type textarea "x"
type textarea "그"
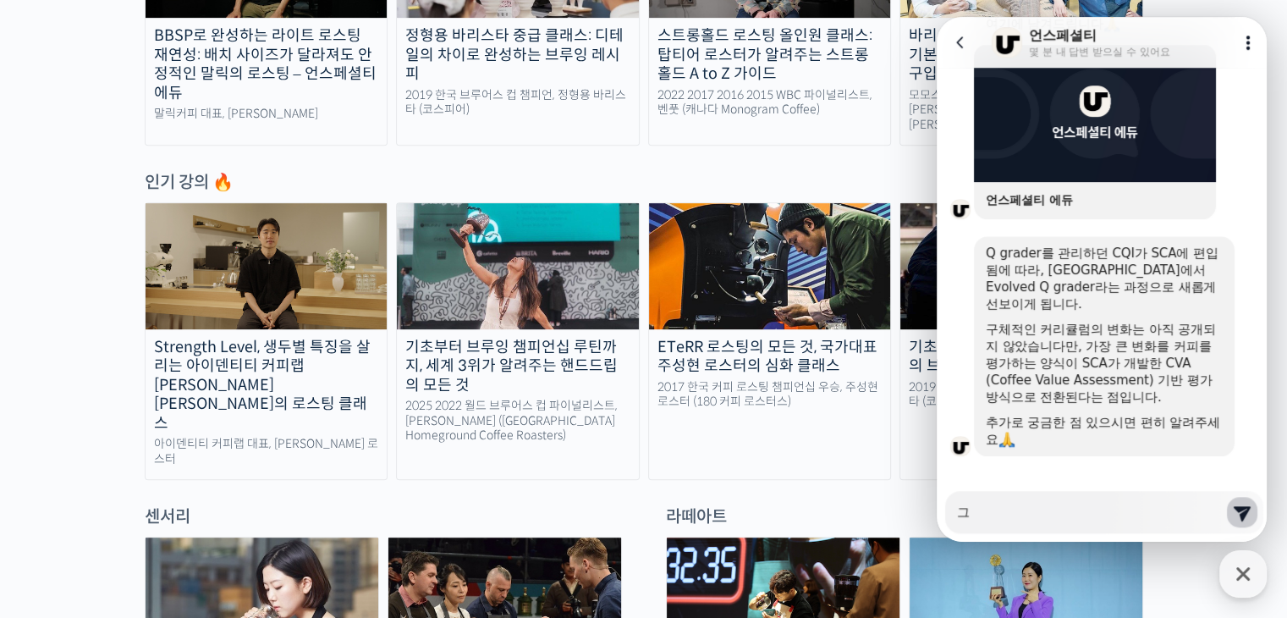
type textarea "x"
type textarea "글"
type textarea "x"
type textarea "그러"
type textarea "x"
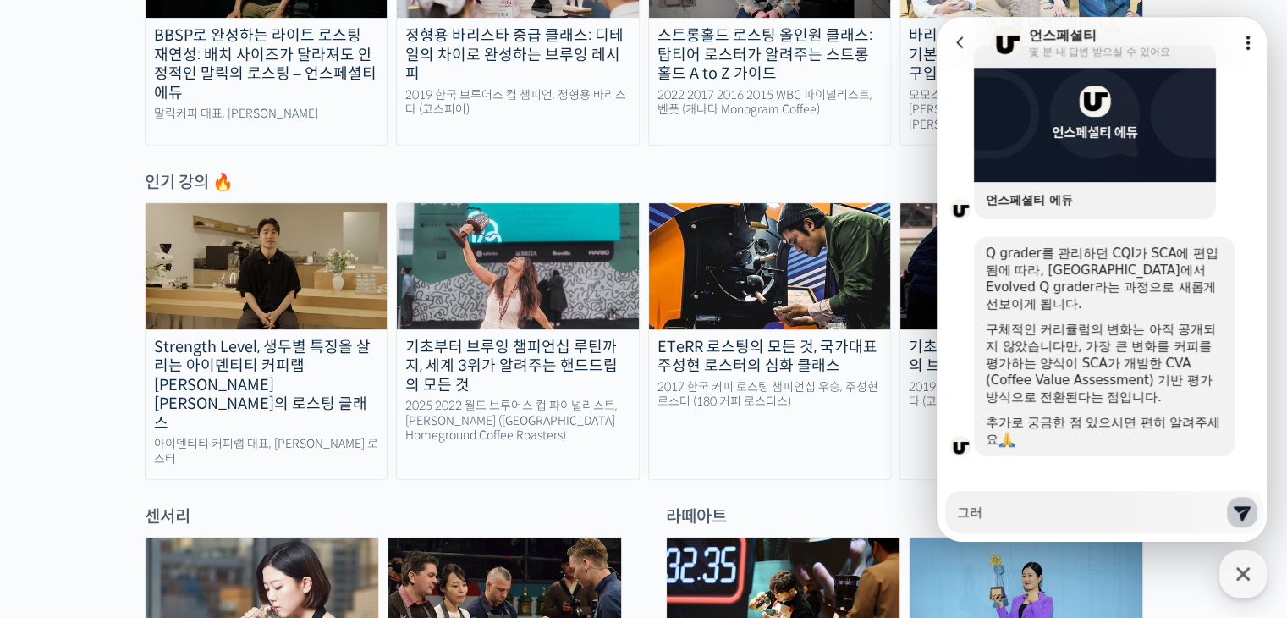
type textarea "그럼"
type textarea "x"
type textarea "그러며"
type textarea "x"
type textarea "그러면"
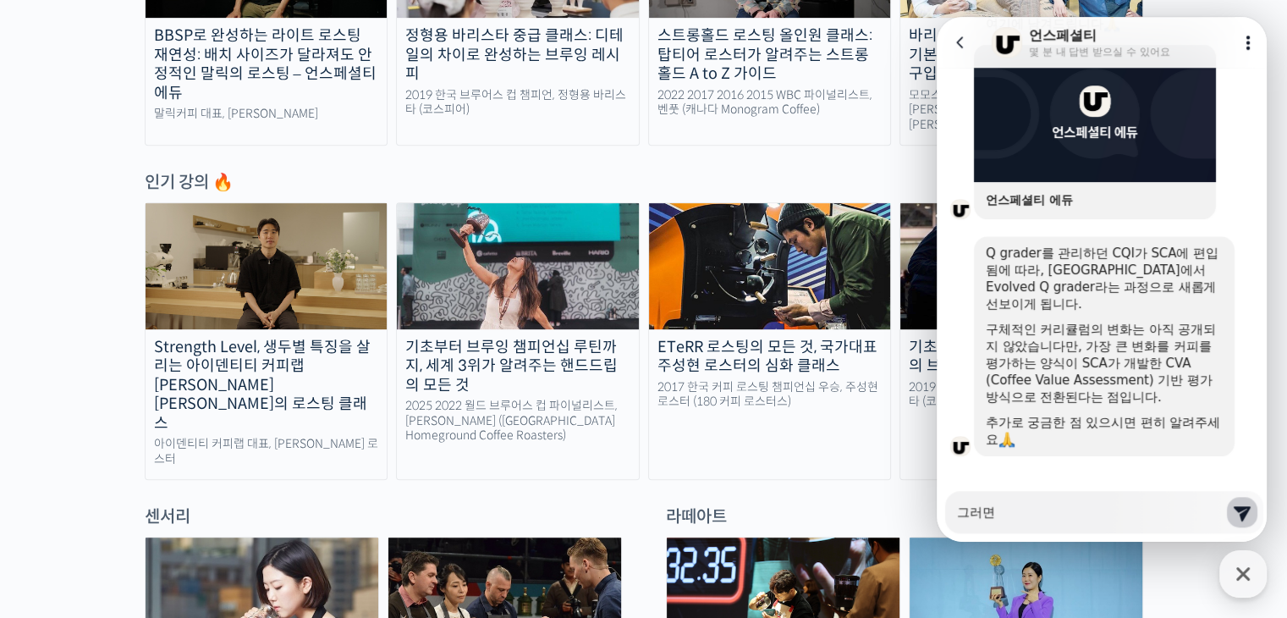
type textarea "x"
type textarea "그러면 ㅈ"
type textarea "x"
type textarea "그러면 제"
type textarea "x"
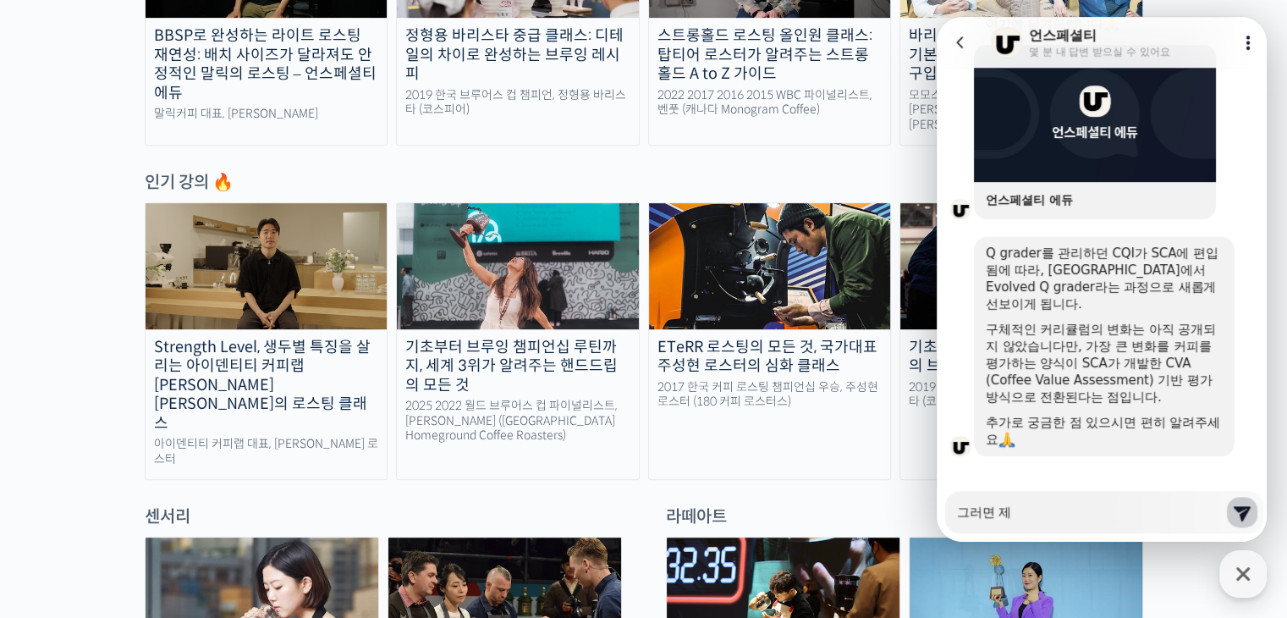
type textarea "그러면 [PERSON_NAME]"
type textarea "x"
type textarea "그러면 제가"
type textarea "x"
type textarea "그러면 제가"
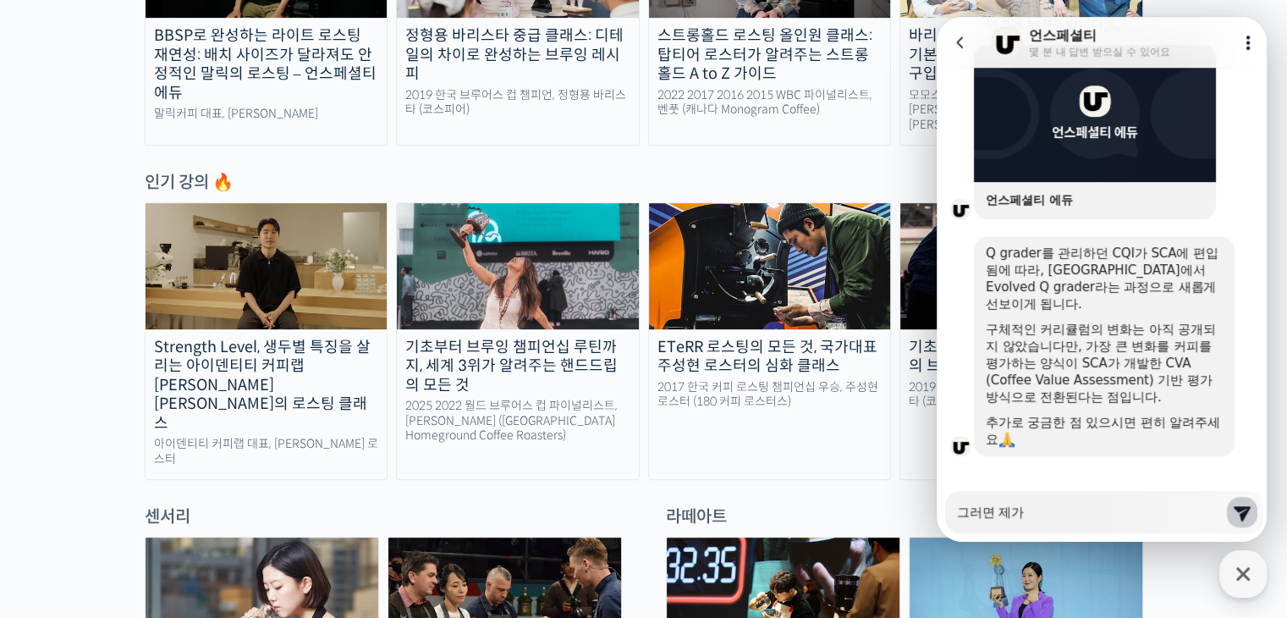
type textarea "x"
type textarea "그러면 제가 ㅅ"
type textarea "x"
type textarea "그러면 제가 세"
type textarea "x"
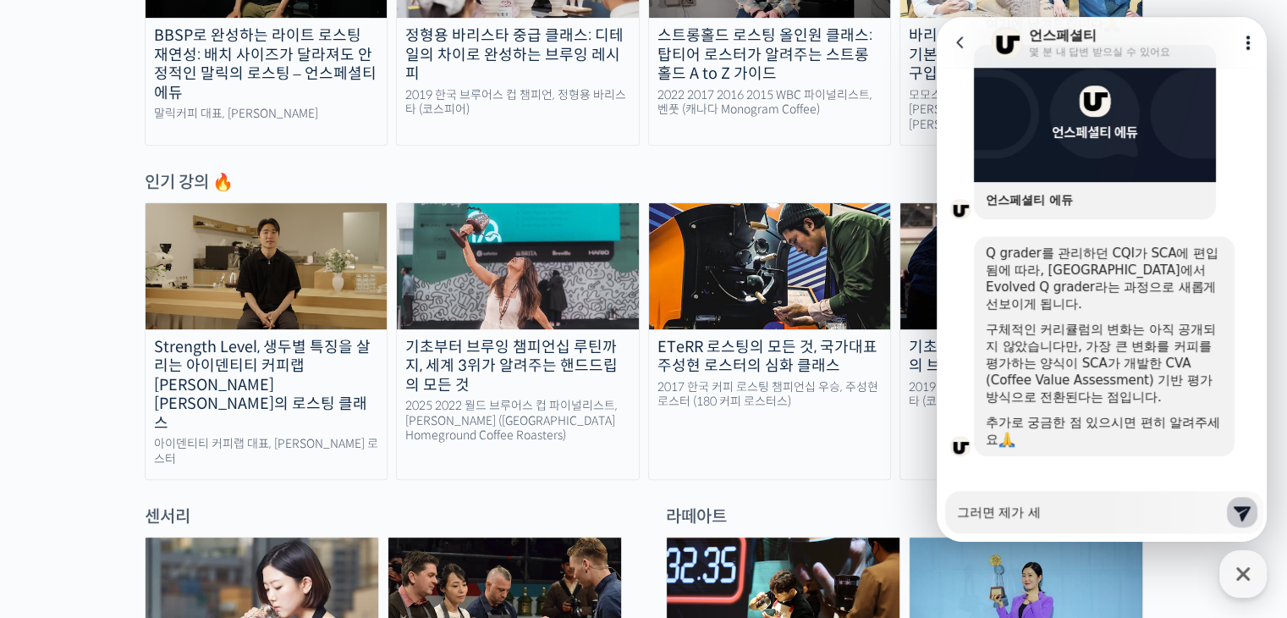
type textarea "그러면 제가 센"
type textarea "x"
type textarea "그러면 제가 센ㅅ"
type textarea "x"
type textarea "그러면 제가 센서"
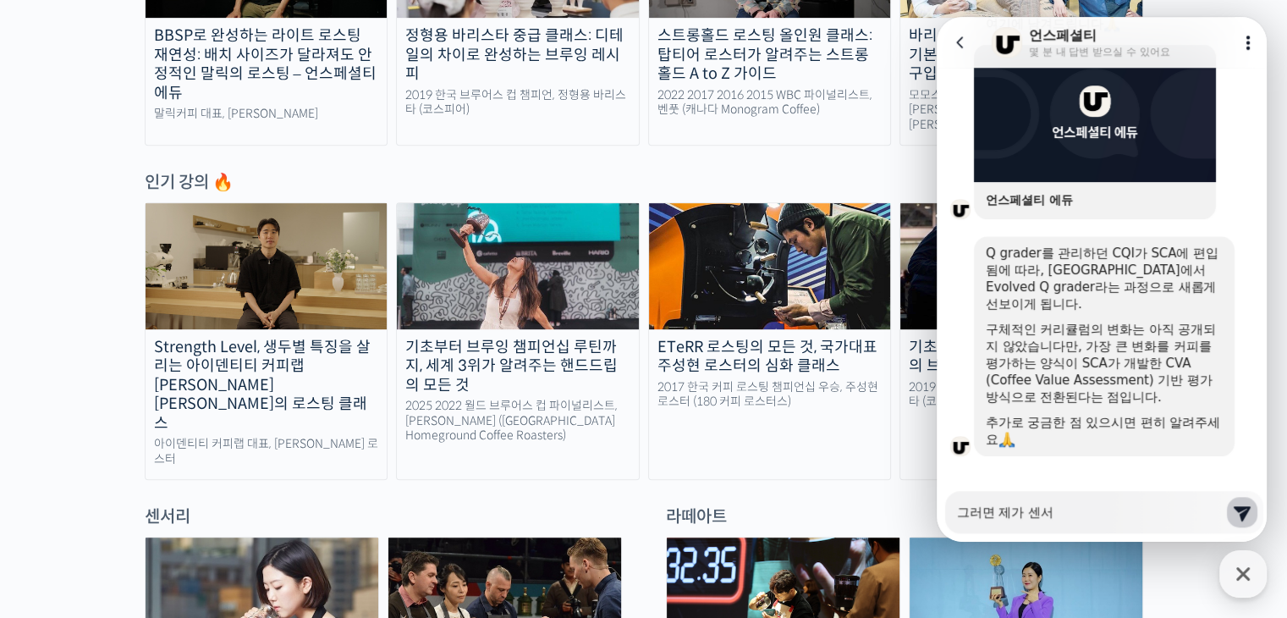
type textarea "x"
type textarea "그러면 제가 센설"
type textarea "x"
type textarea "그러면 제가 센서리"
type textarea "x"
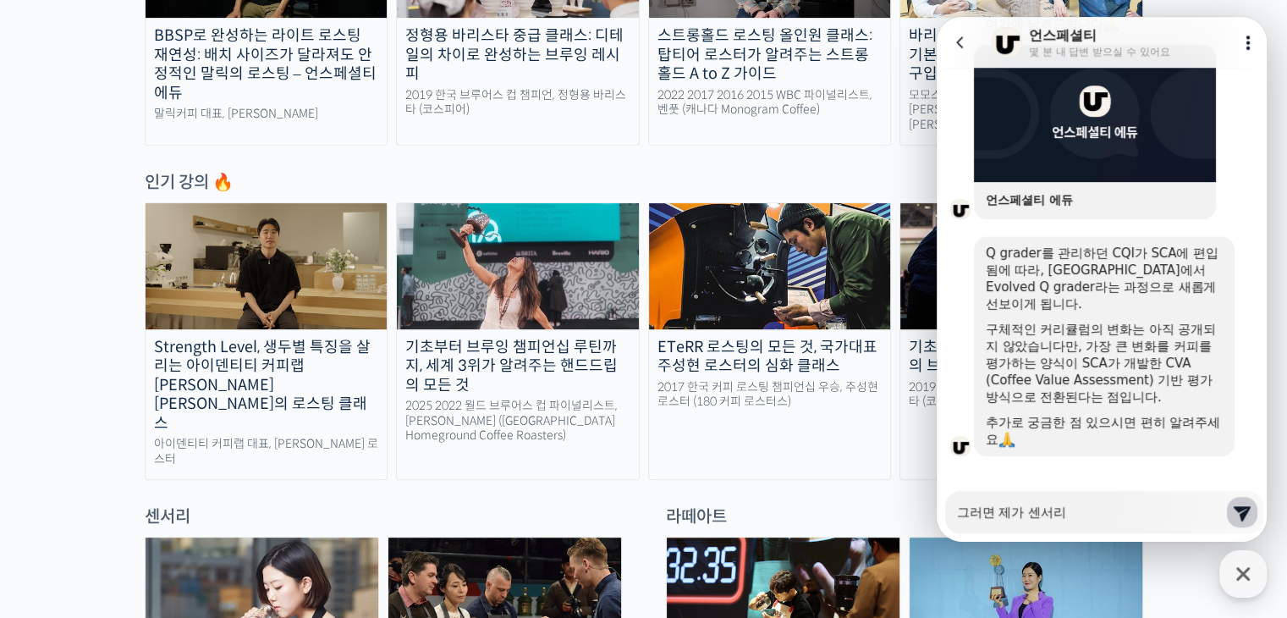
type textarea "그러면 제가 센서리"
type textarea "x"
type textarea "그러면 제가 센서리 ㄱ"
type textarea "x"
type textarea "그러면 제가 센서리 교"
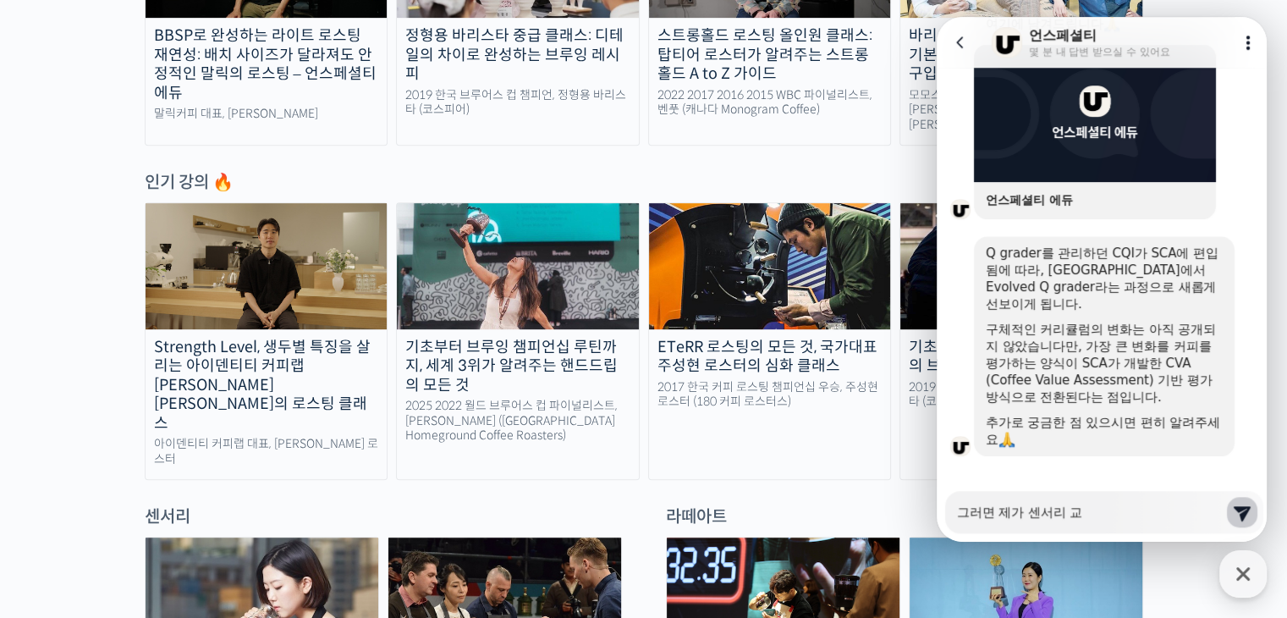
type textarea "x"
type textarea "그러면 제가 센서리 굥"
type textarea "x"
type textarea "그러면 제가 센서리 교유"
type textarea "x"
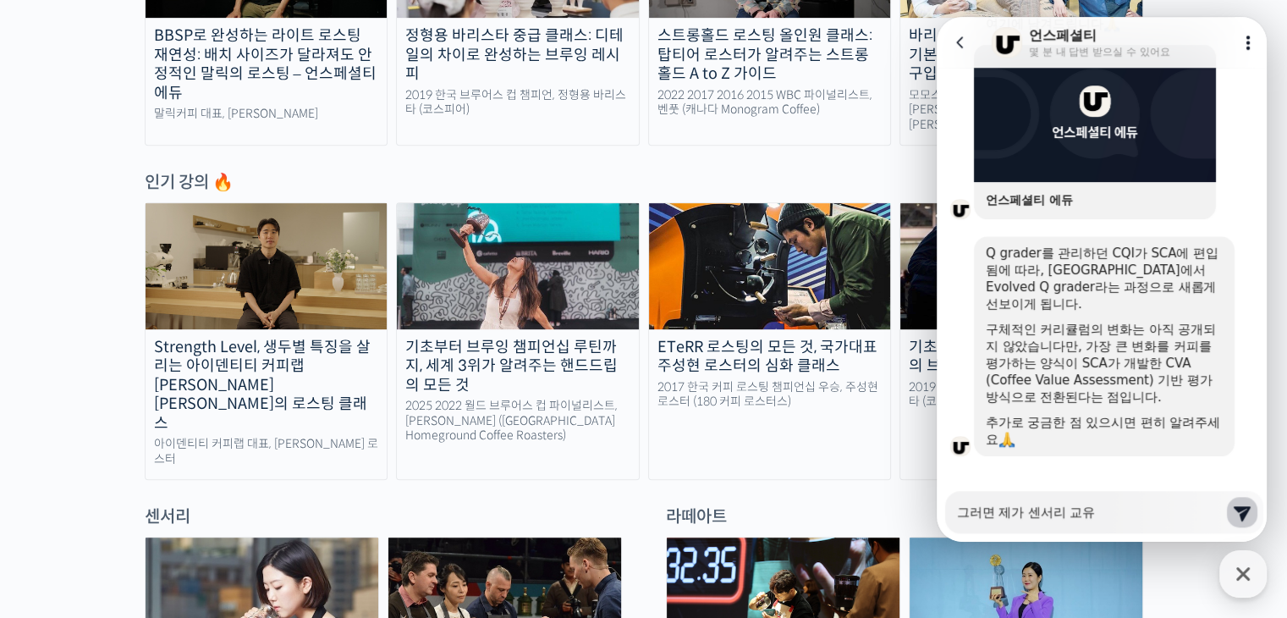
type textarea "그러면 제가 센서리 교육"
type textarea "x"
type textarea "그러면 제가 센서리 교육ㄱ"
type textarea "x"
type textarea "그러면 제가 센서리 교육가"
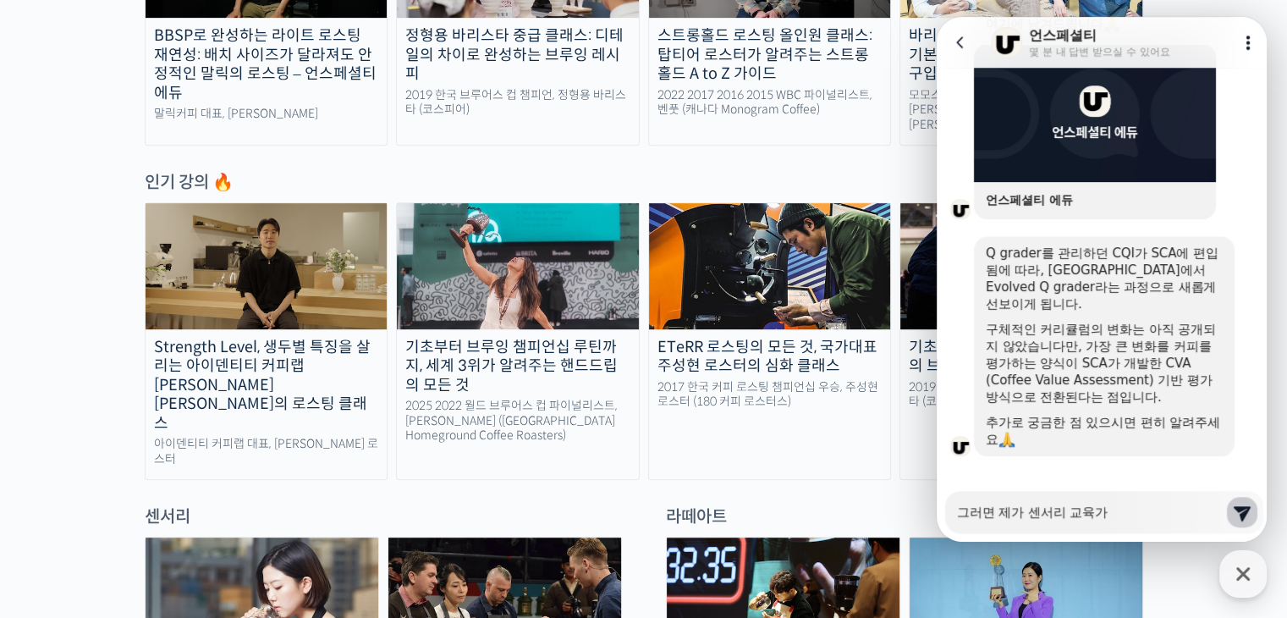
type textarea "x"
type textarea "그러면 제가 센서리 교육강"
type textarea "x"
type textarea "그러면 제가 센서리 교육강ㅇ"
type textarea "x"
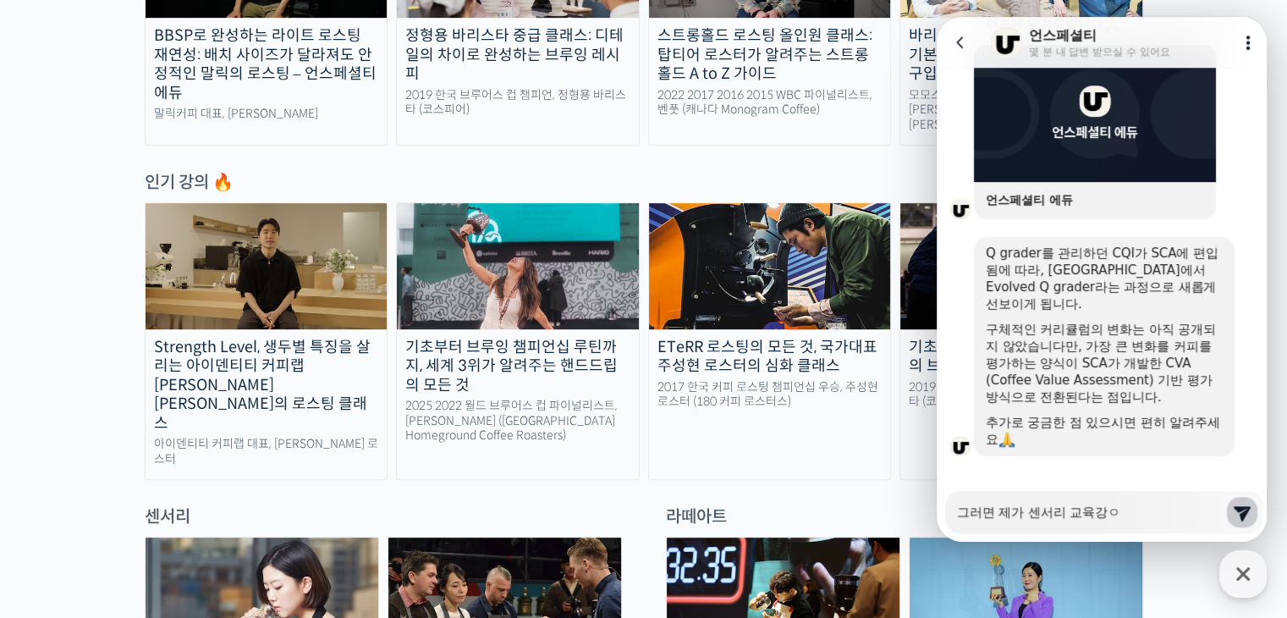
type textarea "그러면 제가 센서리 교육강으"
type textarea "x"
type textarea "그러면 제가 센서리 교육강의"
type textarea "x"
type textarea "그러면 제가 센서리 교육강읠"
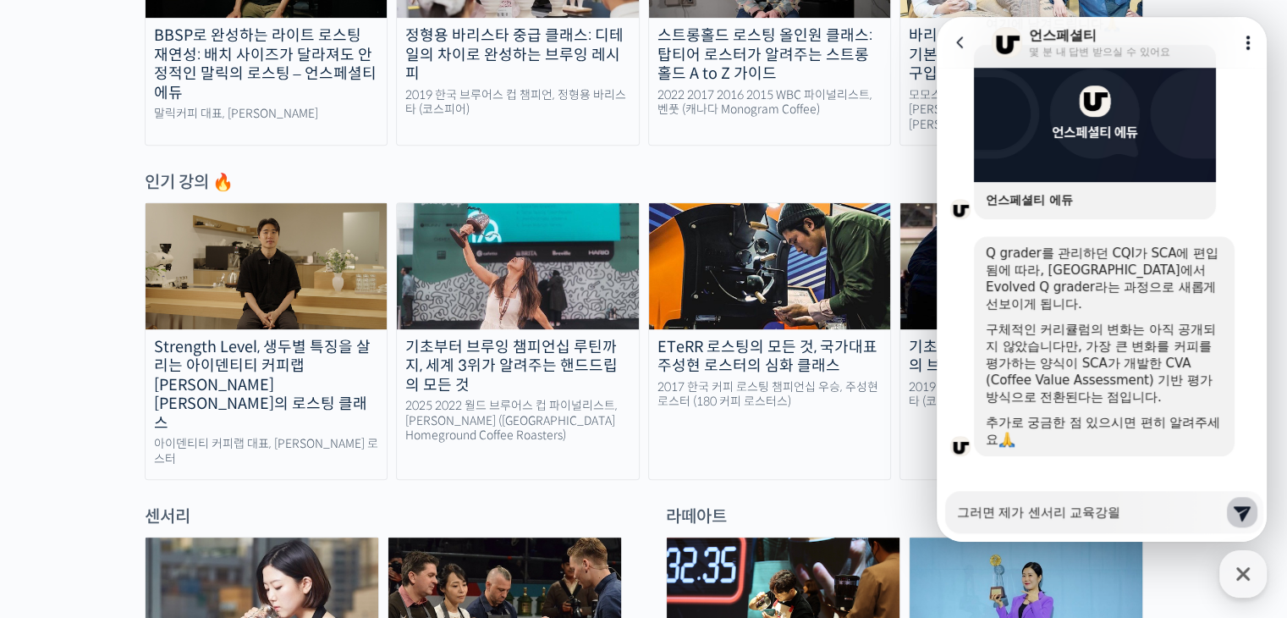
type textarea "x"
type textarea "그러면 제가 센서리 교육강의르"
type textarea "x"
type textarea "그러면 제가 센서리 교육강의를"
type textarea "x"
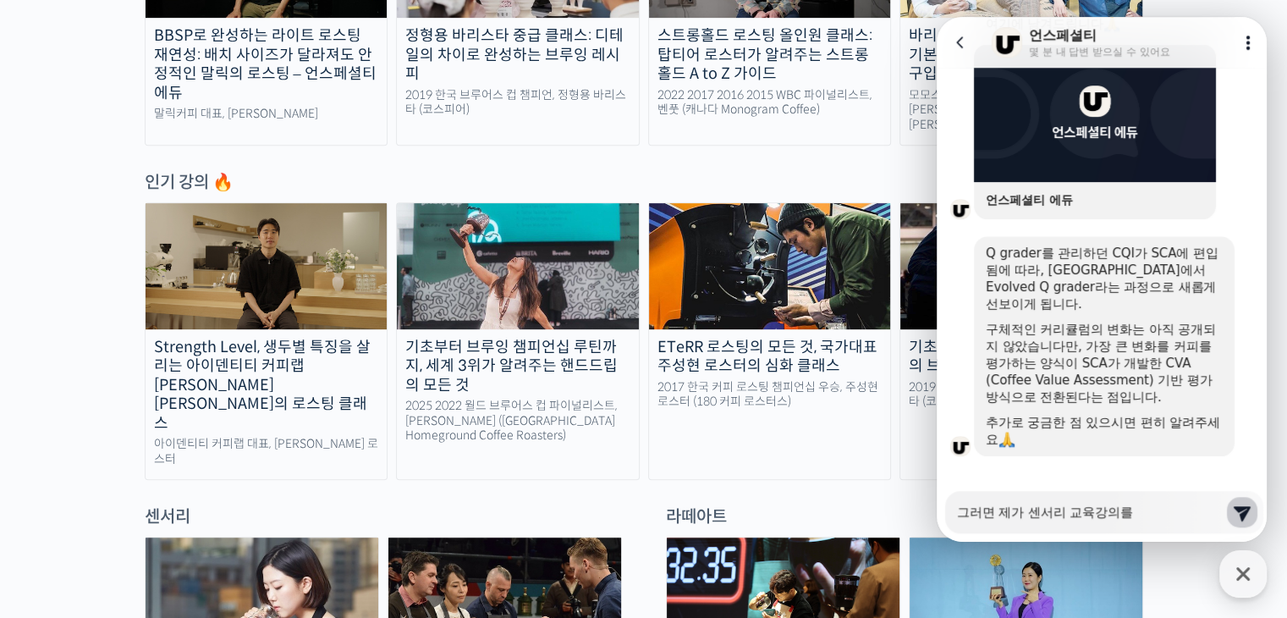
type textarea "그러면 제가 센서리 교육강의를"
type textarea "x"
type textarea "그러면 제가 센서리 교육강의를 ㄷ"
type textarea "x"
type textarea "그러면 제가 센서리 교육강의를 드"
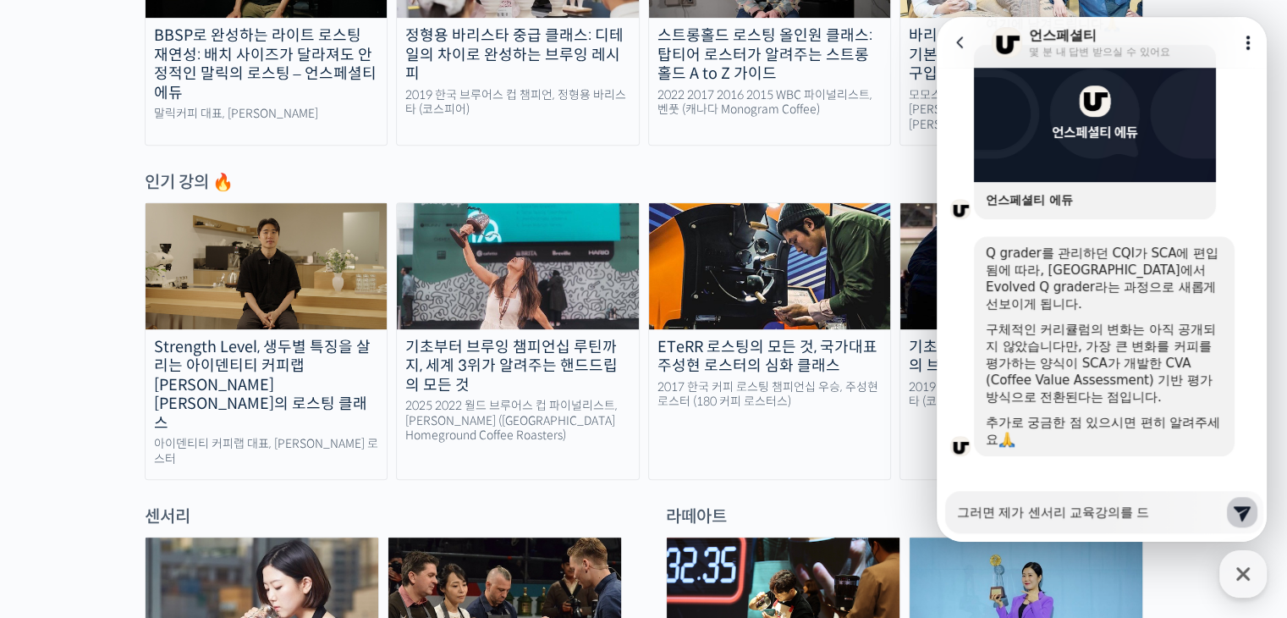
type textarea "x"
type textarea "그러면 제가 센서리 교육강의를 듣"
type textarea "x"
type textarea "그러면 제가 센서리 교육강의를 듣ㄱ"
type textarea "x"
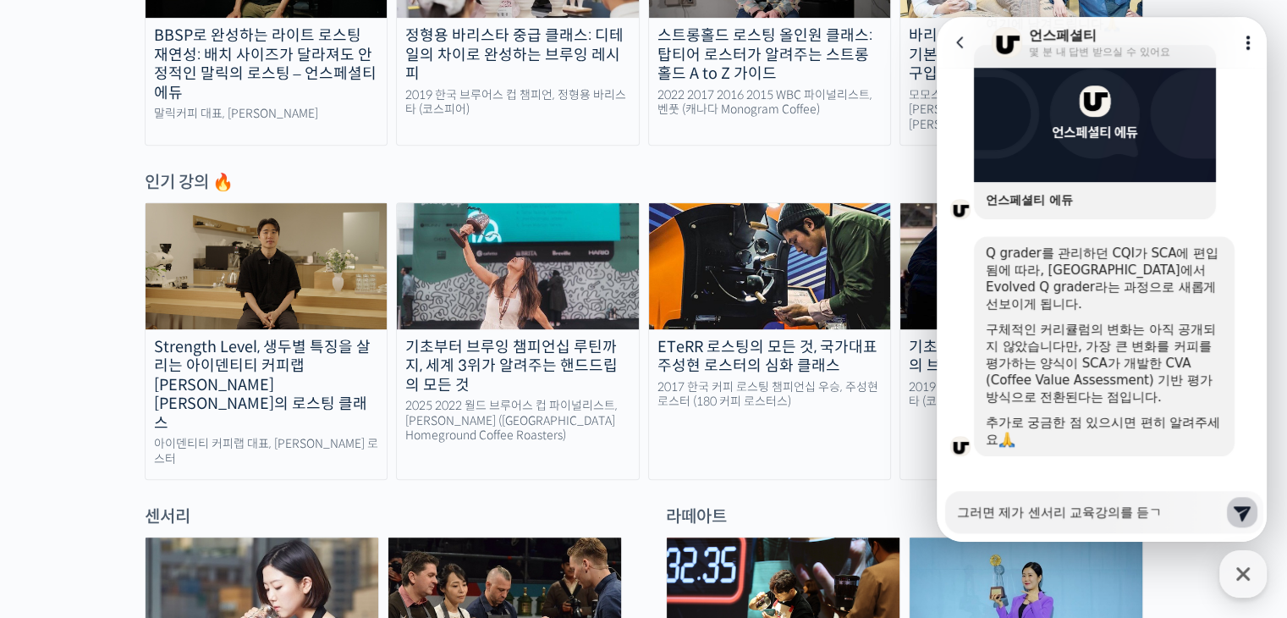
type textarea "그러면 제가 센서리 교육강의를 듣고"
type textarea "x"
type textarea "그러면 제가 센서리 교육강의를 듣곳"
type textarea "x"
type textarea "그러면 제가 센서리 교육강의를 듣고시"
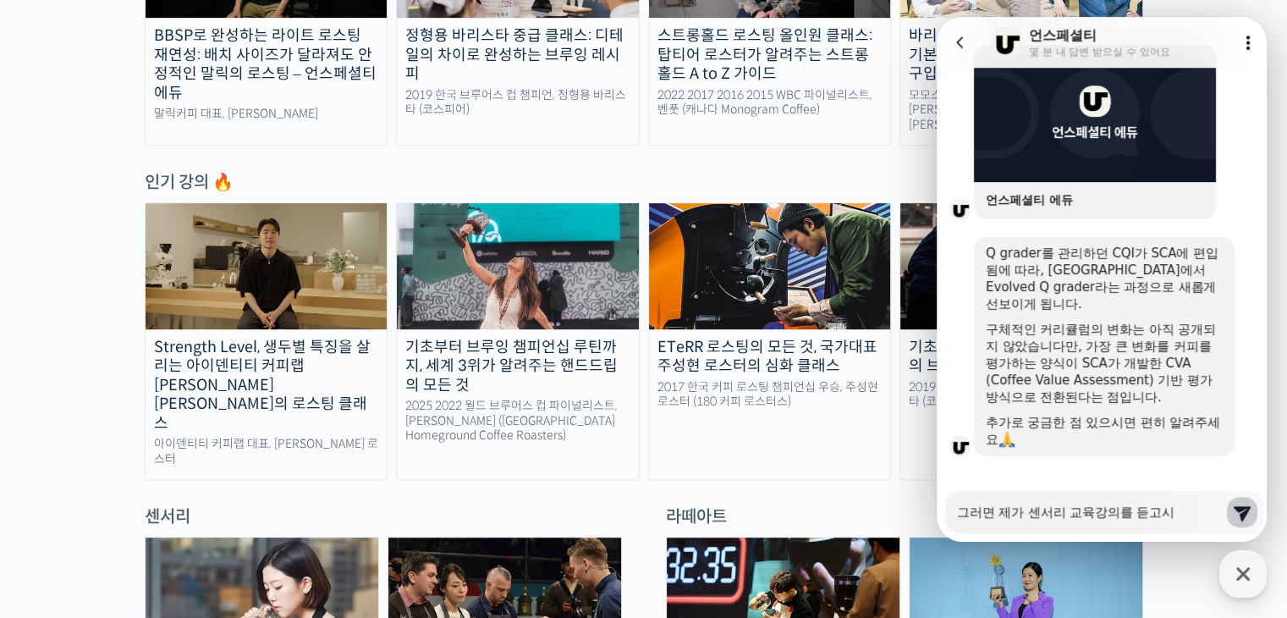
type textarea "x"
type textarea "그러면 제가 센서리 교육강의를 듣고싶"
type textarea "x"
type textarea "그러면 제가 센서리 교육강의를 듣고싶ㅇ"
type textarea "x"
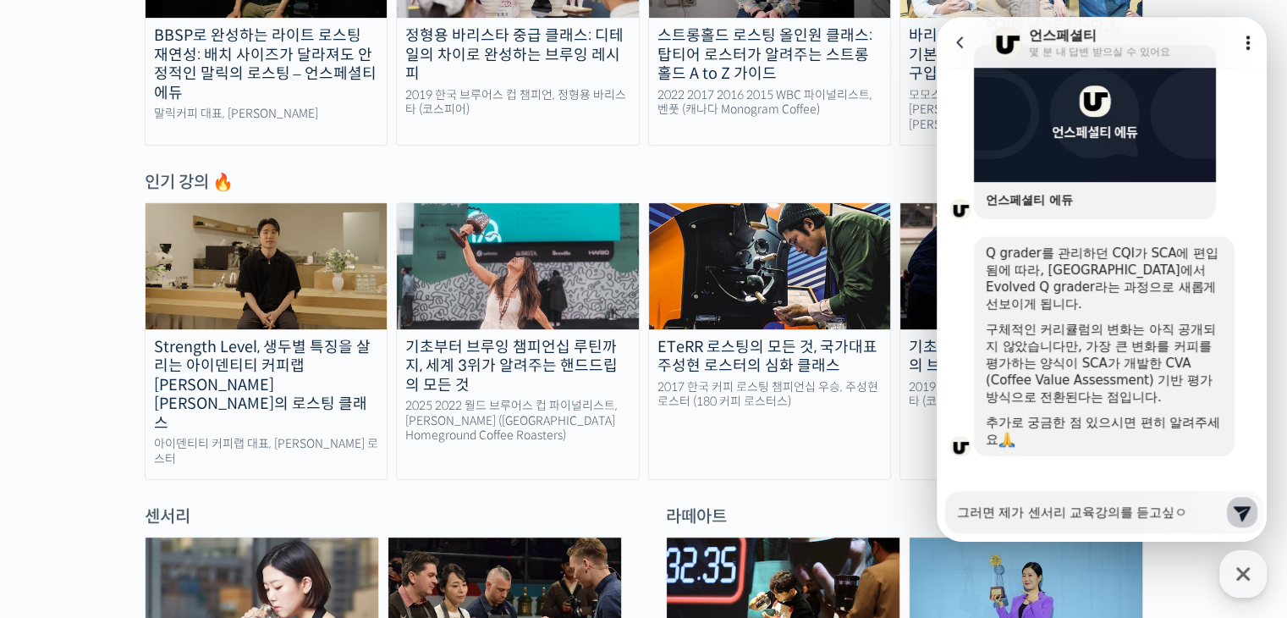
type textarea "그러면 제가 센서리 교육강의를 듣고싶으"
type textarea "x"
type textarea "그러면 제가 센서리 교육강의를 듣고싶은"
type textarea "x"
type textarea "그러면 제가 센서리 교육강의를 듣고싶은ㄷ"
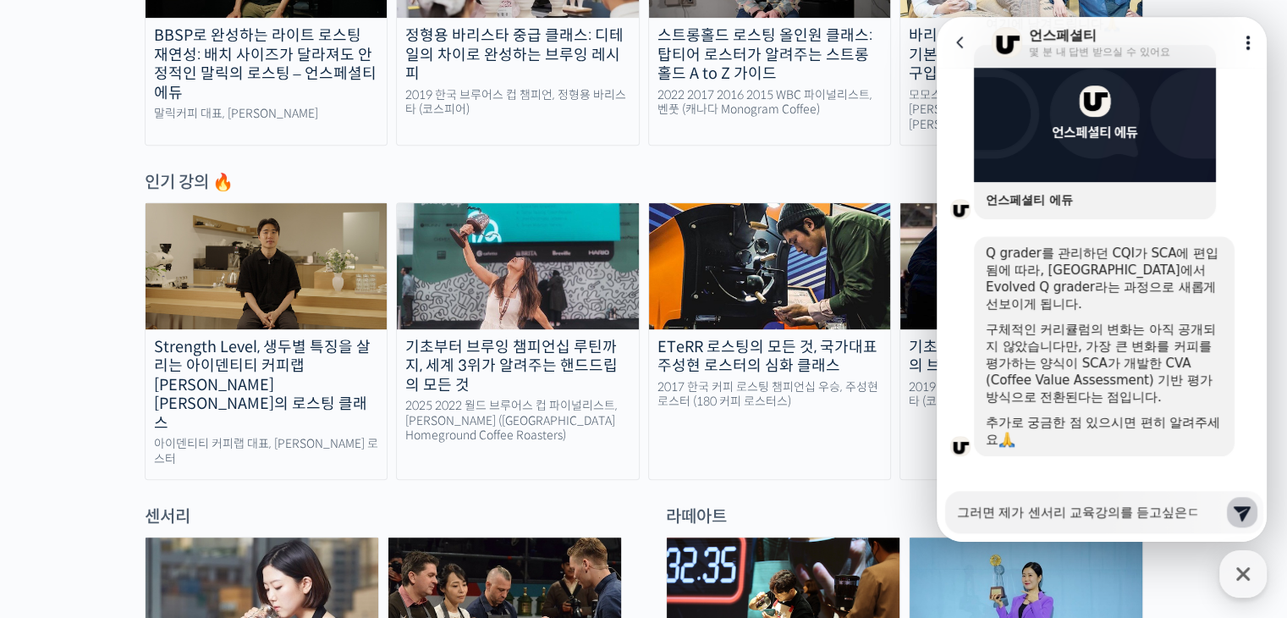
type textarea "x"
type textarea "그러면 제가 센서리 교육강의를 듣고싶은데"
type textarea "x"
type textarea "그러면 제가 센서리 교육강의를 듣고싶은데 ㄱ"
type textarea "x"
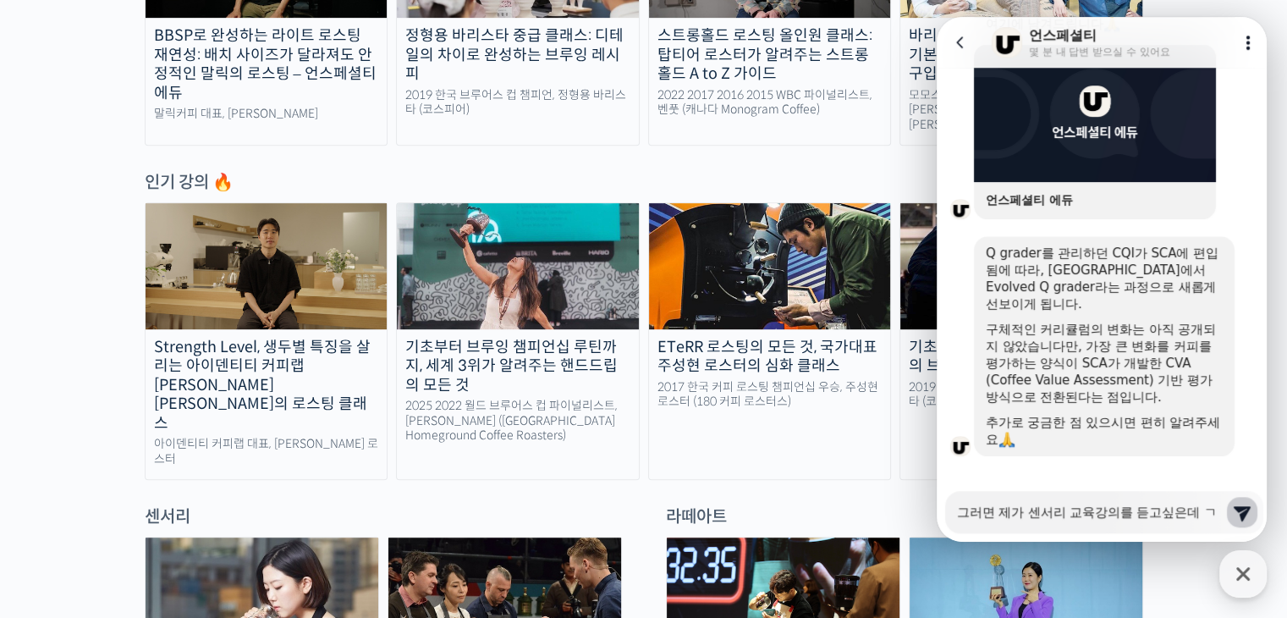
type textarea "그러면 제가 센서리 교육강의를 듣고싶은데 그"
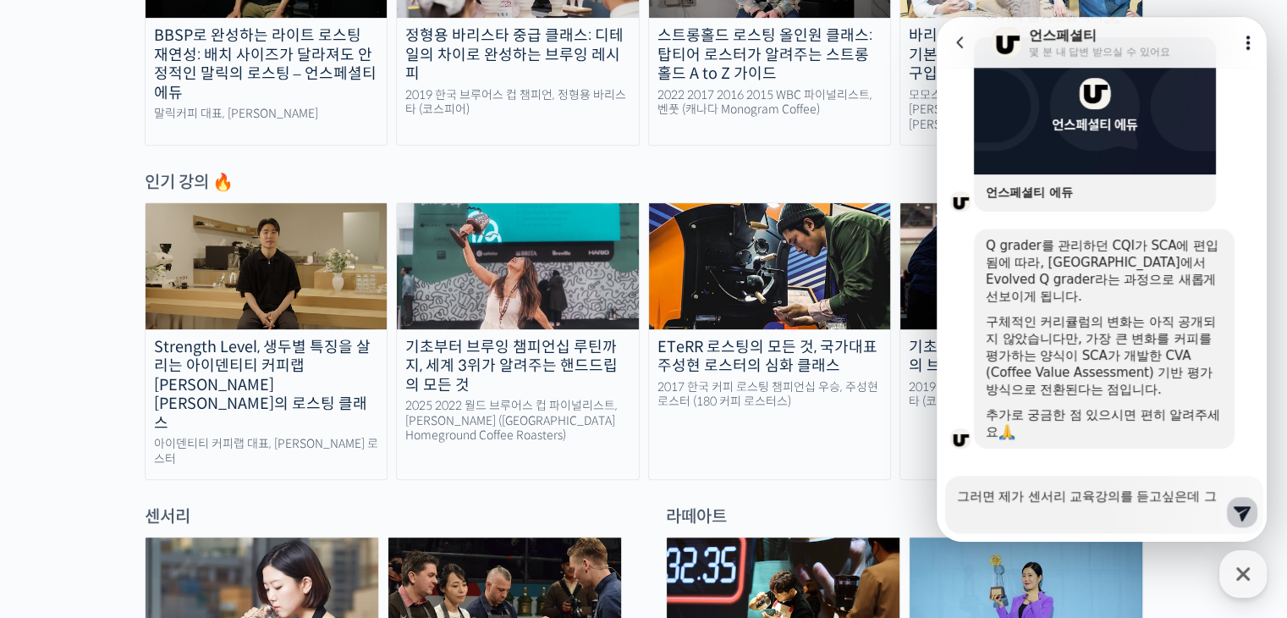
type textarea "x"
type textarea "그러면 제가 센서리 교육강의를 듣고싶은데 그ㄸ"
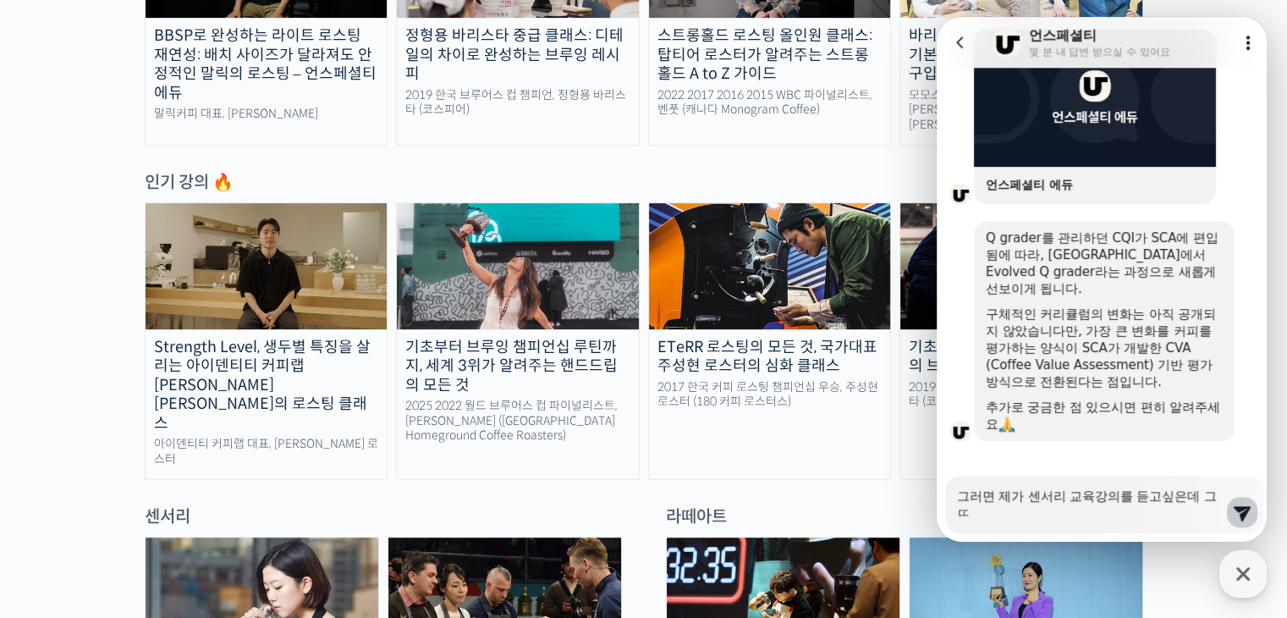
scroll to position [1228, 0]
type textarea "x"
type textarea "그러면 제가 센서리 교육강의를 듣고싶은데 그"
type textarea "x"
type textarea "그러면 제가 센서리 교육강의를 듣고싶은데"
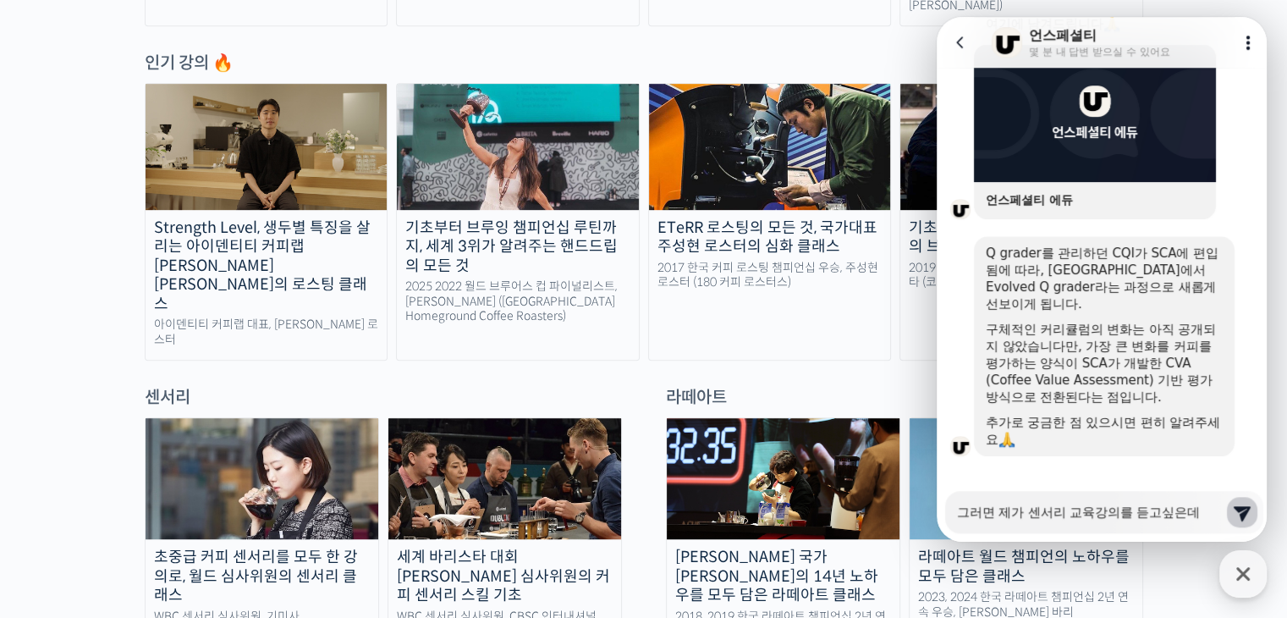
scroll to position [931, 0]
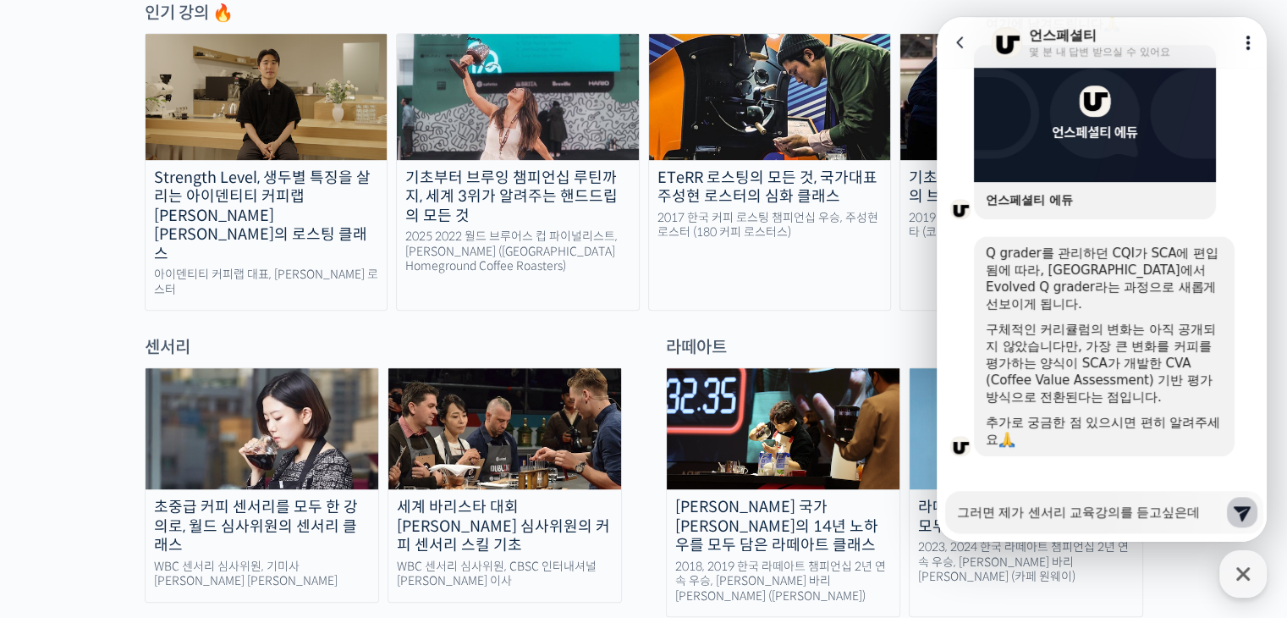
click at [1162, 509] on textarea "그러면 제가 센서리 교육강의를 듣고싶은데" at bounding box center [1091, 506] width 268 height 29
type textarea "x"
type textarea "그러면 제가 센서리 교육강의를 듣고 싶은데"
click at [1101, 517] on textarea "그러면 제가 센서리 교육강의를 듣고 싶은데" at bounding box center [1091, 506] width 268 height 29
type textarea "x"
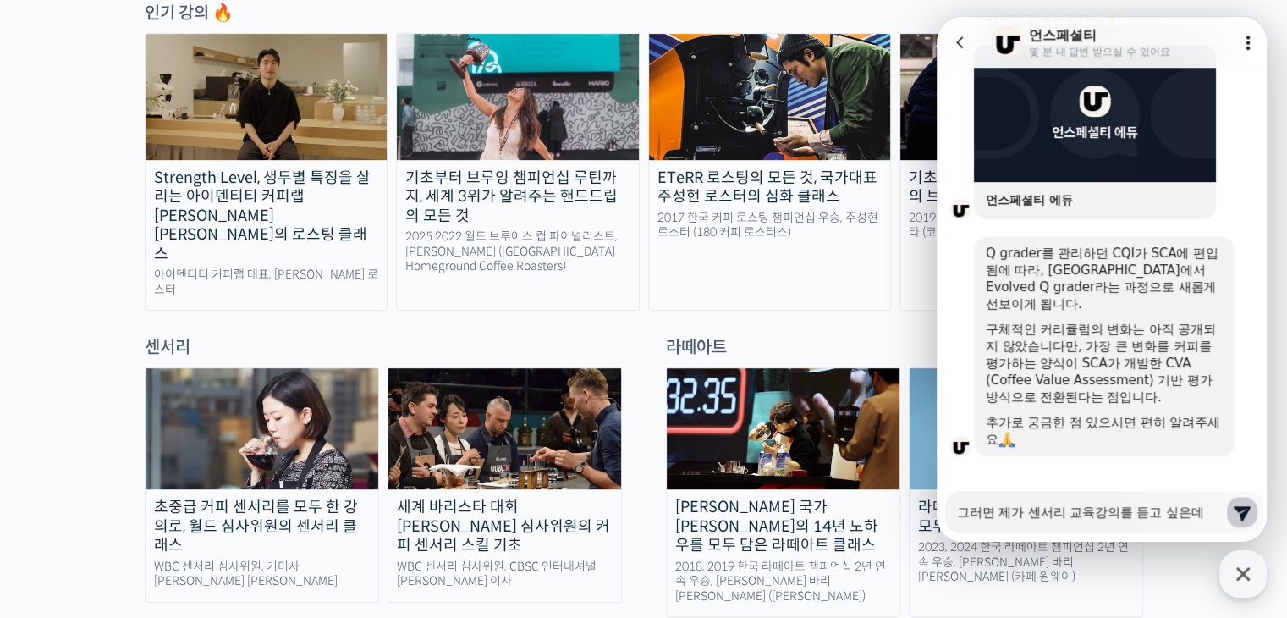
type textarea "그러면 제가 센서리 교육 강의를 듣고 싶은데"
click at [1210, 512] on textarea "그러면 제가 센서리 교육 강의를 듣고 싶은데" at bounding box center [1091, 506] width 268 height 29
type textarea "x"
type textarea "그러면 제가 센서리 교육 강의를 듣고 싶은데ㅈ"
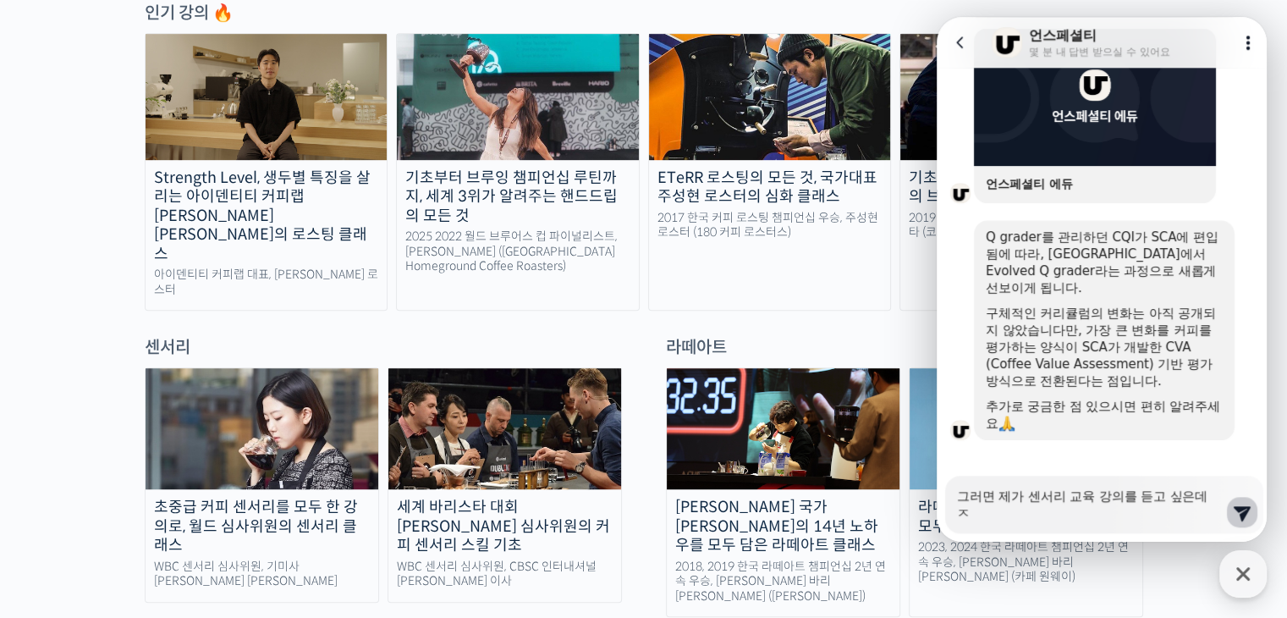
type textarea "x"
type textarea "그러면 제가 센서리 교육 강의를 듣고 싶은데"
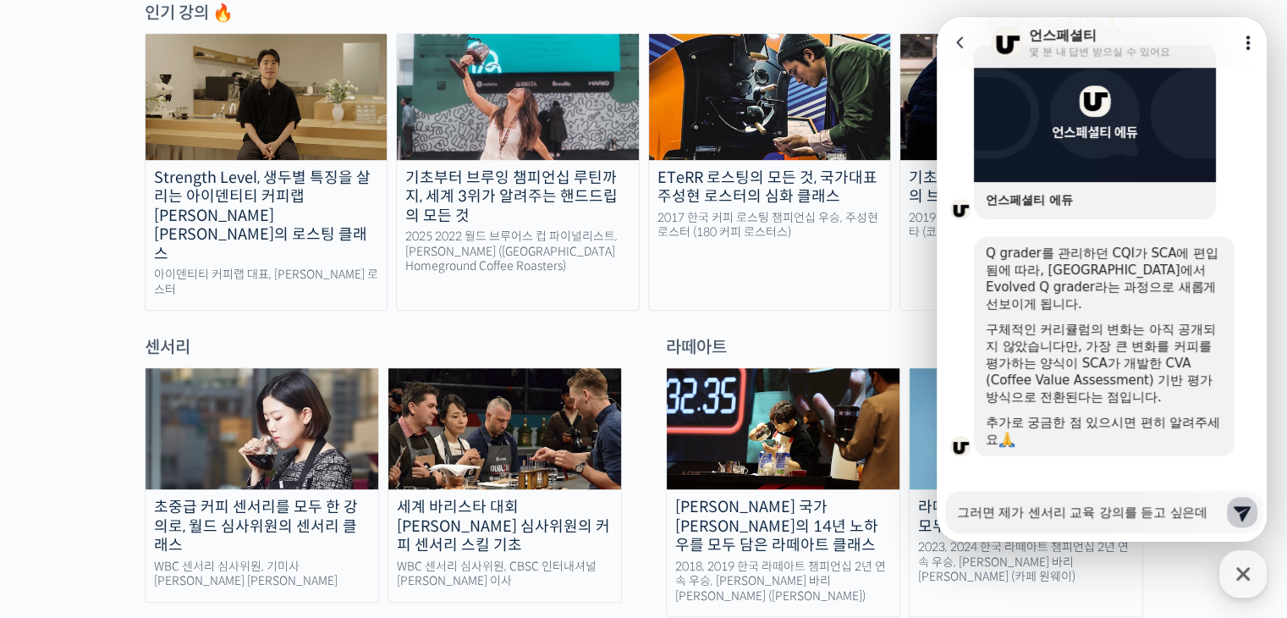
type textarea "x"
type textarea "그러면 제가 센서리 교육 강의를 듣고 싶은데2"
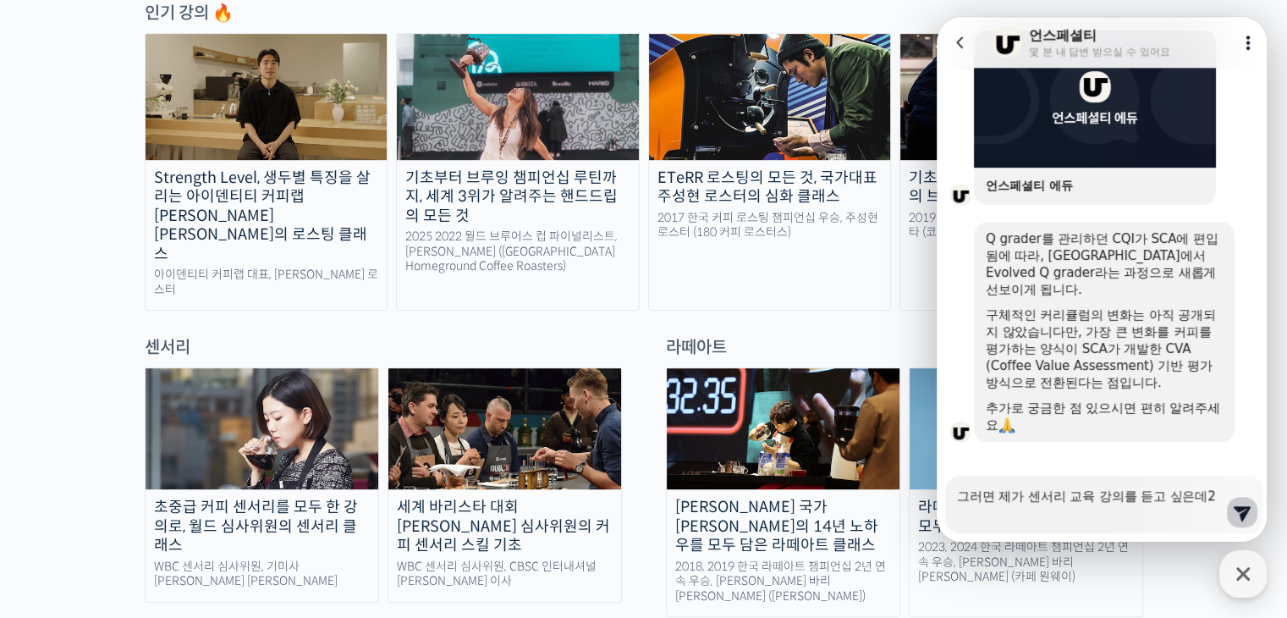
type textarea "x"
type textarea "그러면 제가 센서리 교육 강의를 듣고 싶은데2ㄱ"
type textarea "x"
type textarea "그러면 제가 센서리 교육 강의를 듣고 싶은데2개"
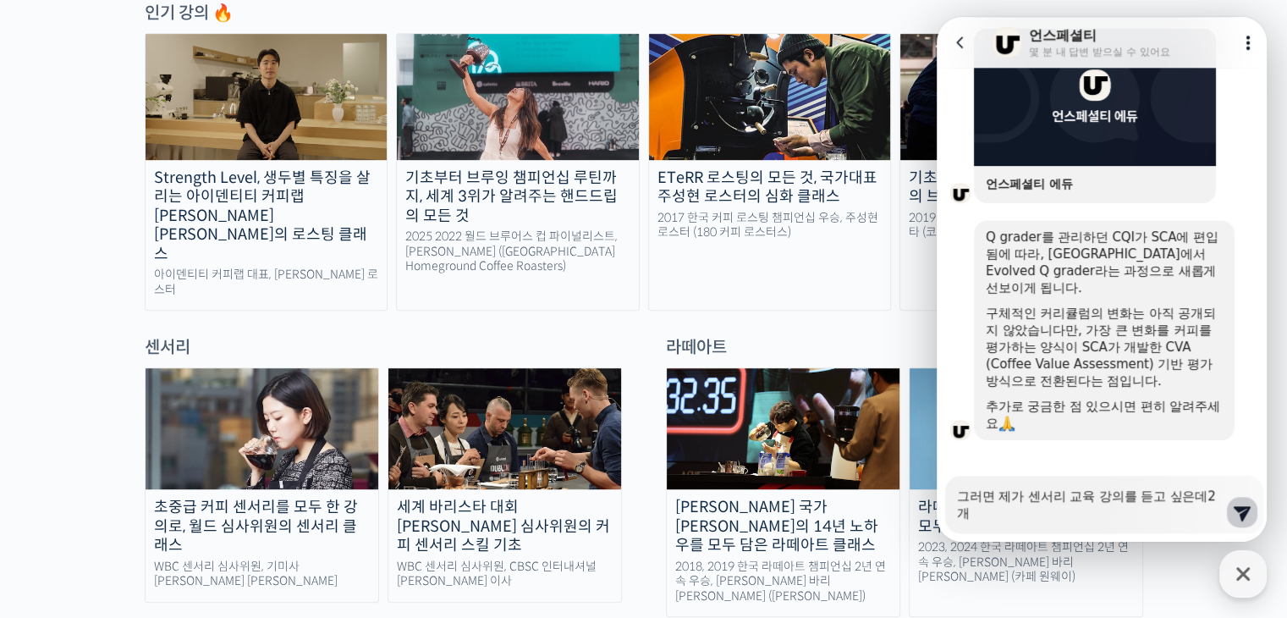
type textarea "x"
type textarea "그러면 제가 센서리 교육 강의를 듣고 싶은데2개"
type textarea "x"
type textarea "그러면 제가 센서리 교육 강의를 듣고 싶은데2개 ㄱ"
type textarea "x"
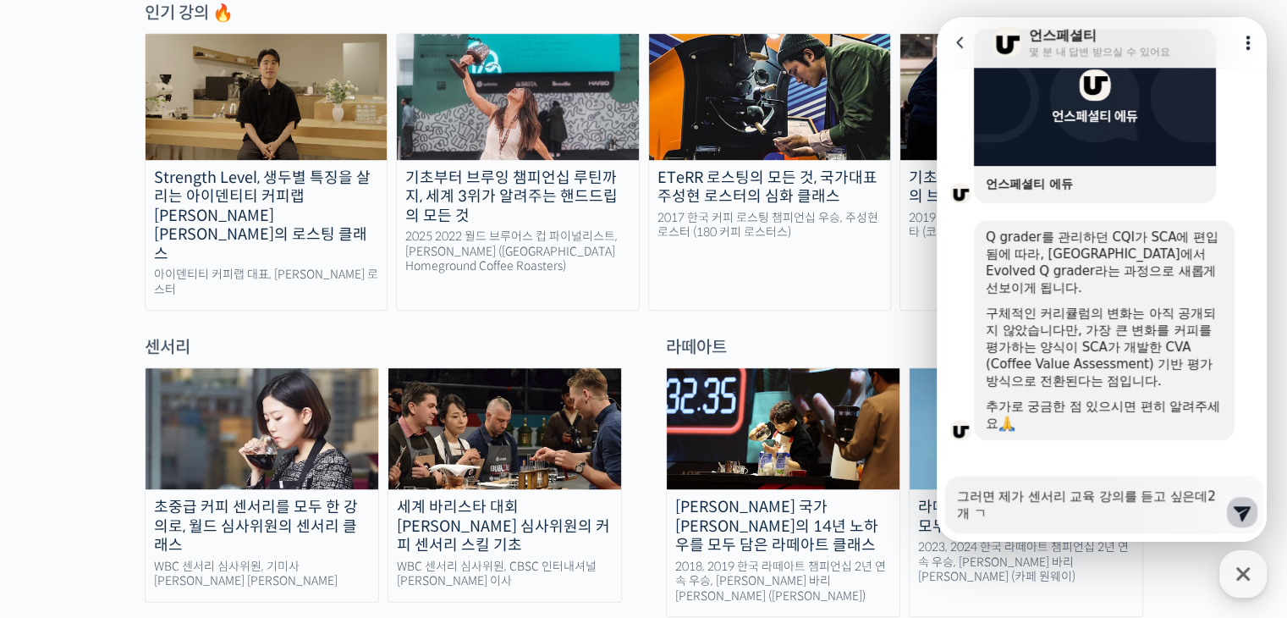
type textarea "그러면 제가 센서리 교육 강의를 듣고 싶은데2개 가"
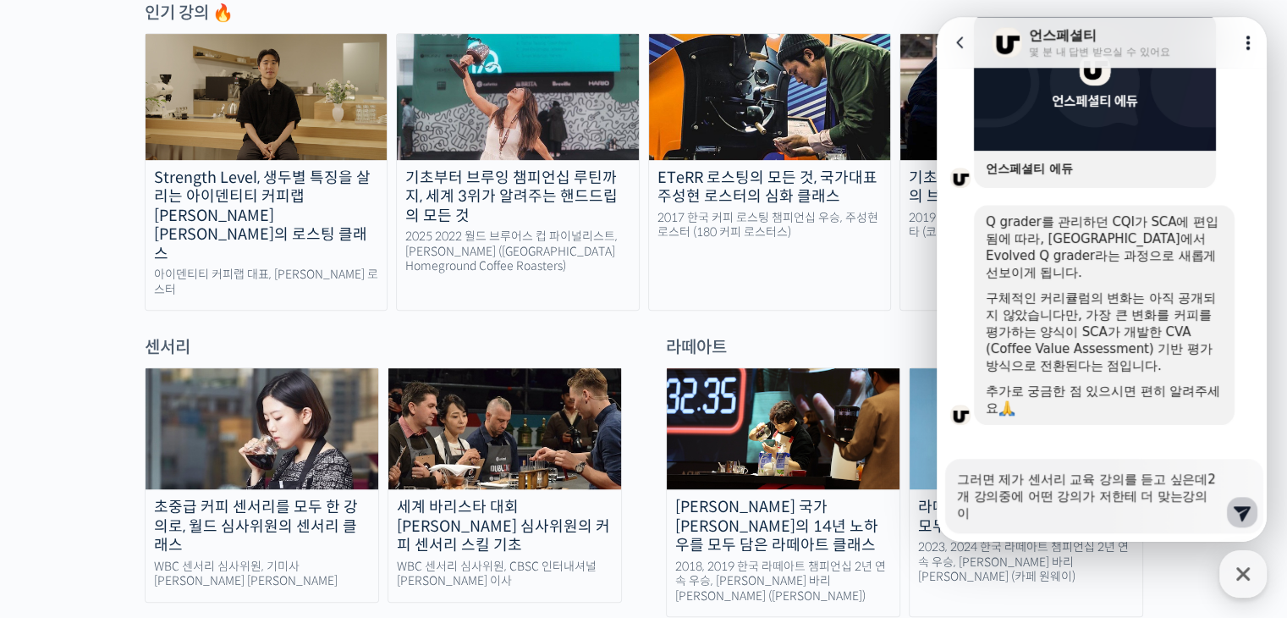
scroll to position [1244, 0]
click at [1189, 502] on textarea "그러면 제가 센서리 교육 강의를 듣고 싶은데2개 강의중에 어떤 강의가 저한테 더 맞는강의일까요??" at bounding box center [1091, 490] width 268 height 63
click at [1026, 512] on textarea "그러면 제가 센서리 교육 강의를 듣고 싶은데2개 강의중에 어떤 강의가 저한테 더 맞는 강의일까요??" at bounding box center [1091, 490] width 268 height 63
click at [1236, 512] on icon at bounding box center [1241, 513] width 17 height 15
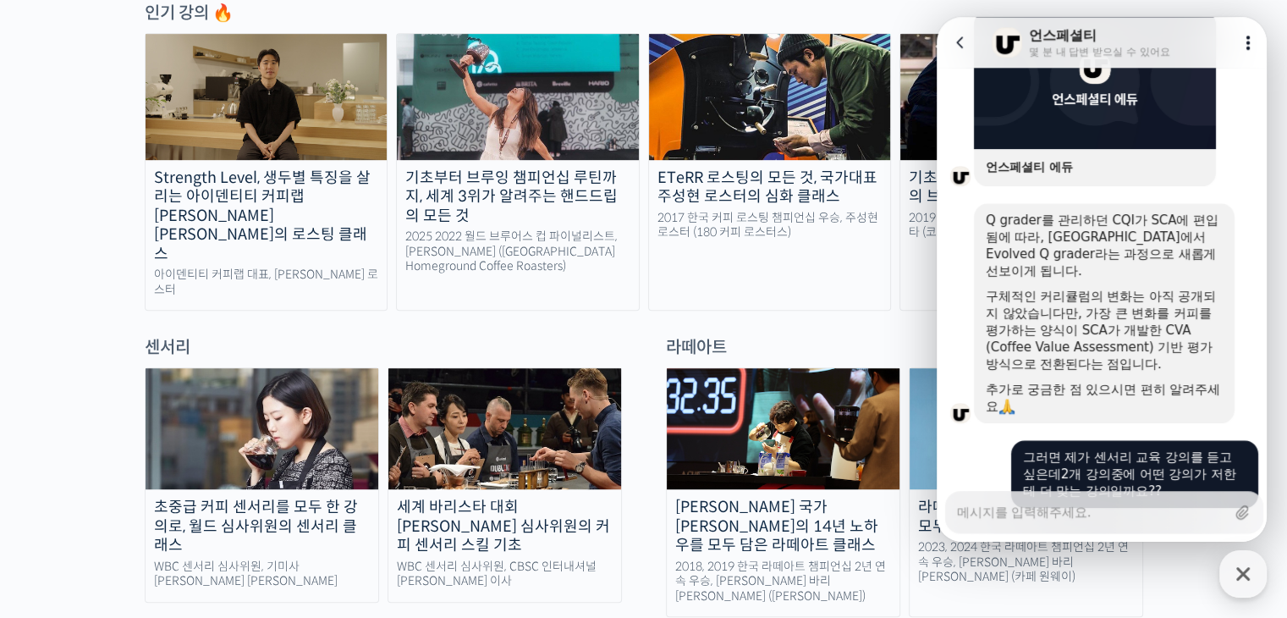
scroll to position [1296, 0]
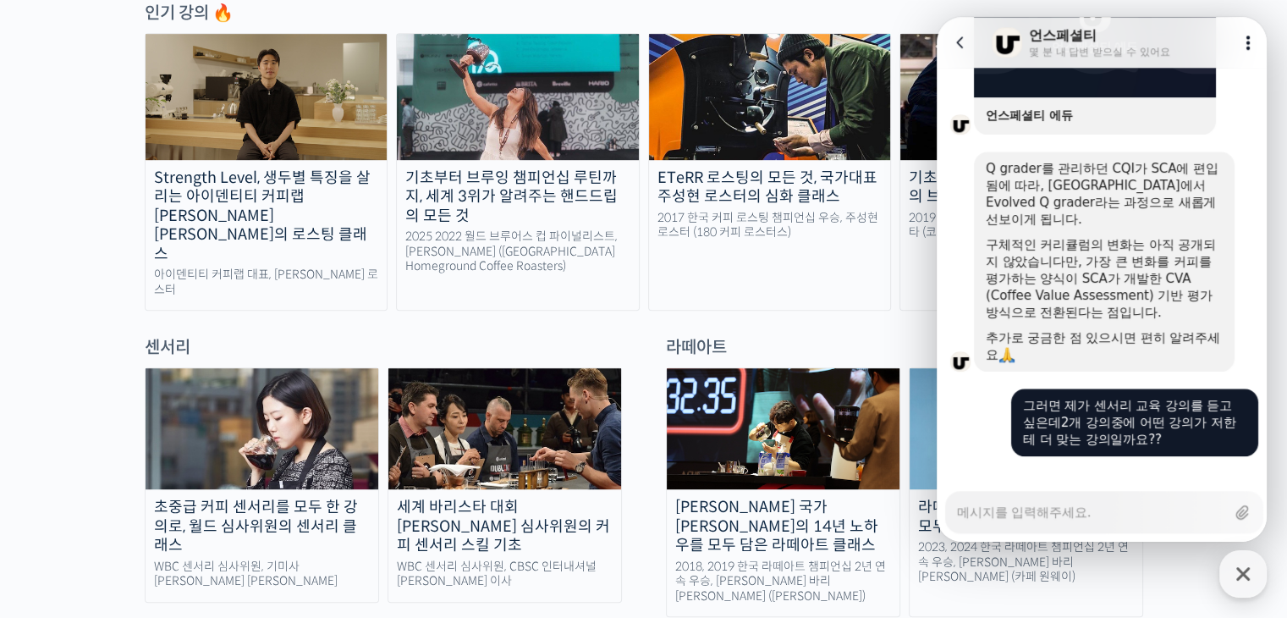
click at [961, 48] on icon at bounding box center [960, 42] width 17 height 17
